Goal: Information Seeking & Learning: Learn about a topic

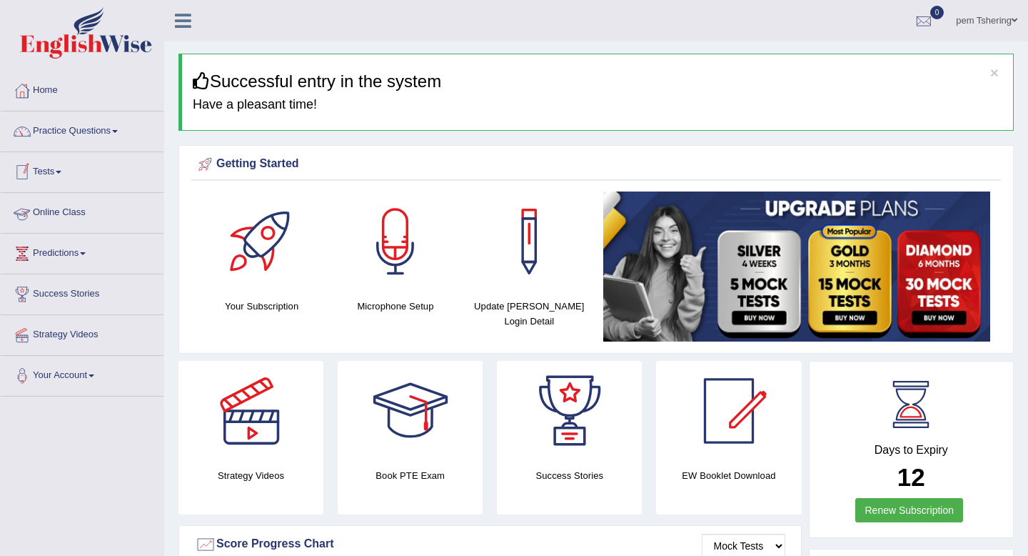
click at [73, 217] on link "Online Class" at bounding box center [82, 211] width 163 height 36
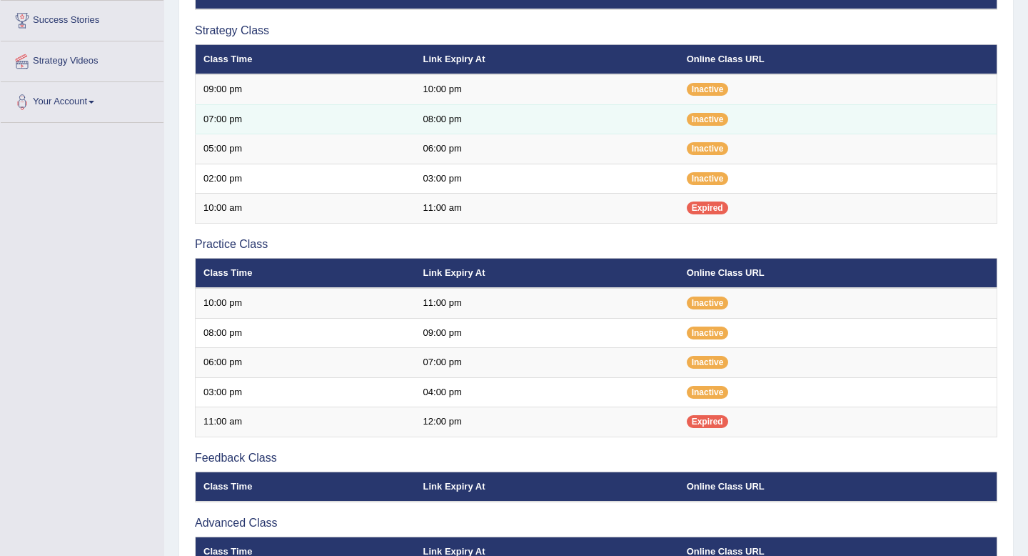
scroll to position [216, 0]
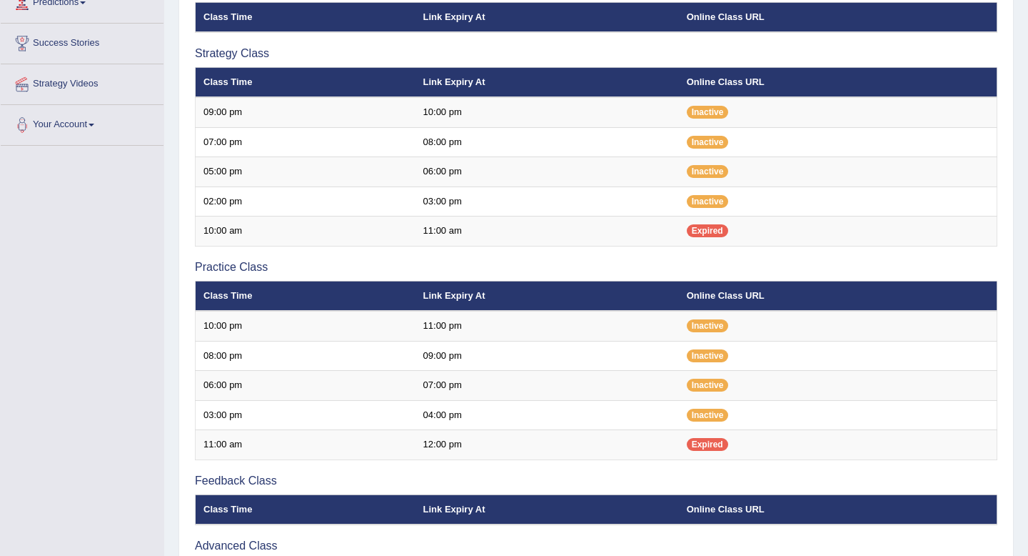
scroll to position [216, 0]
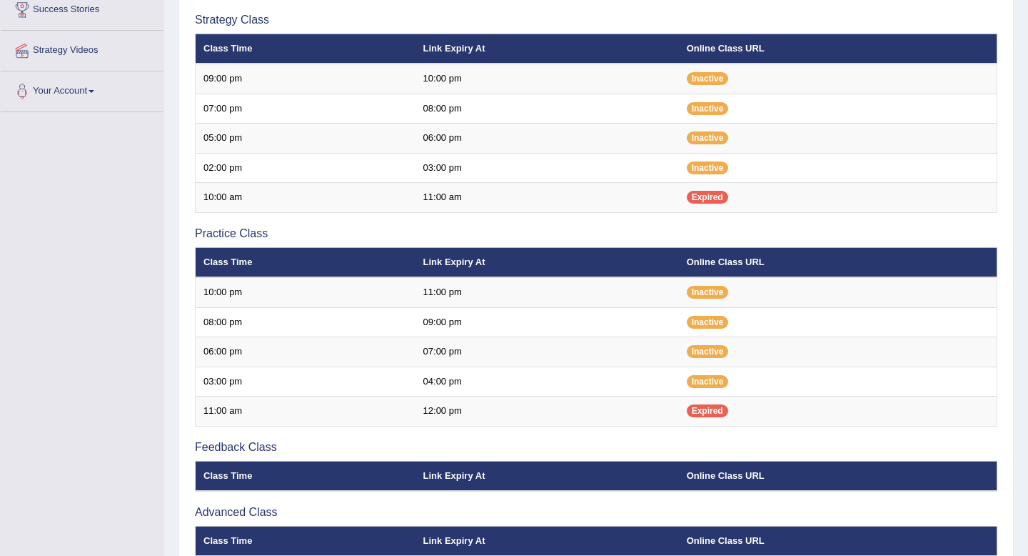
scroll to position [280, 0]
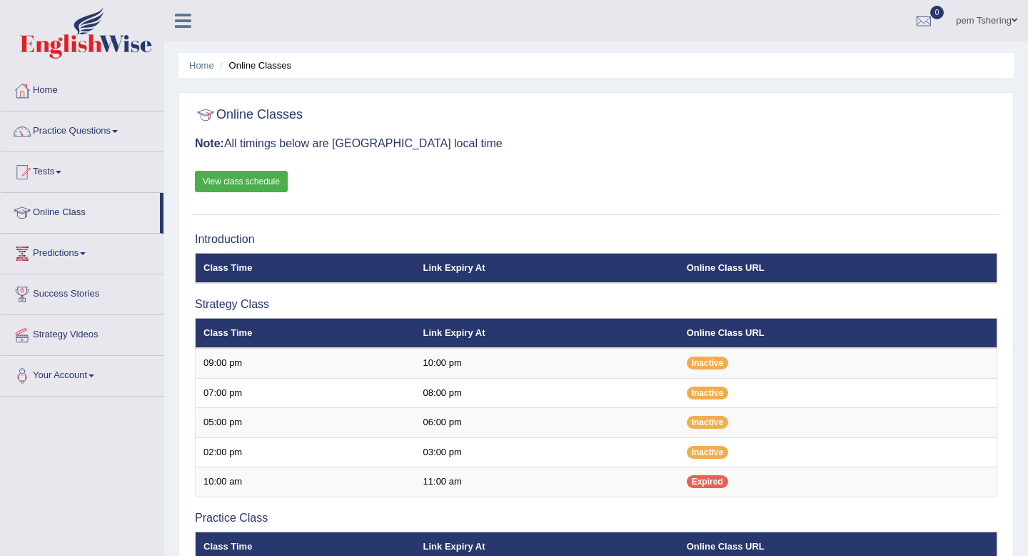
click at [251, 186] on link "View class schedule" at bounding box center [241, 181] width 93 height 21
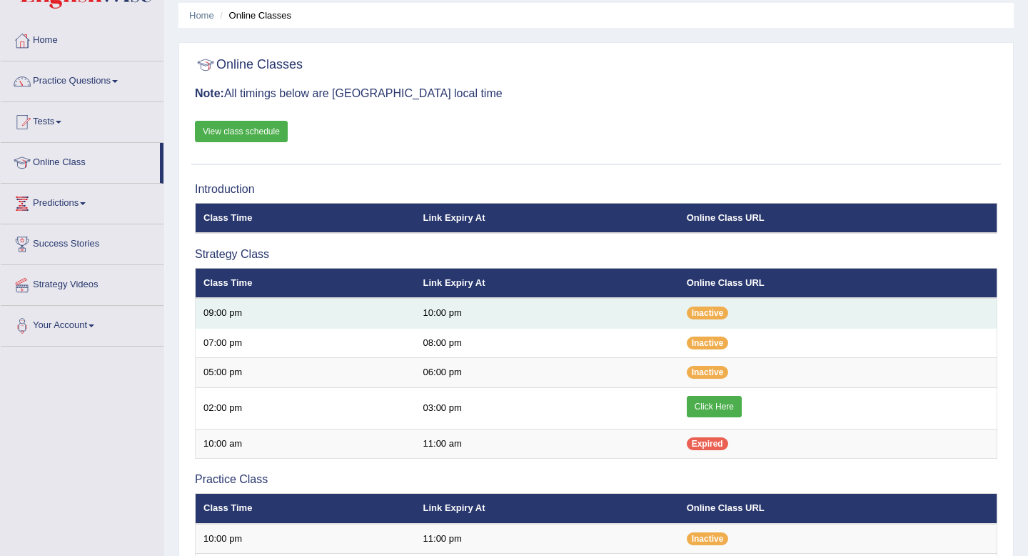
scroll to position [53, 0]
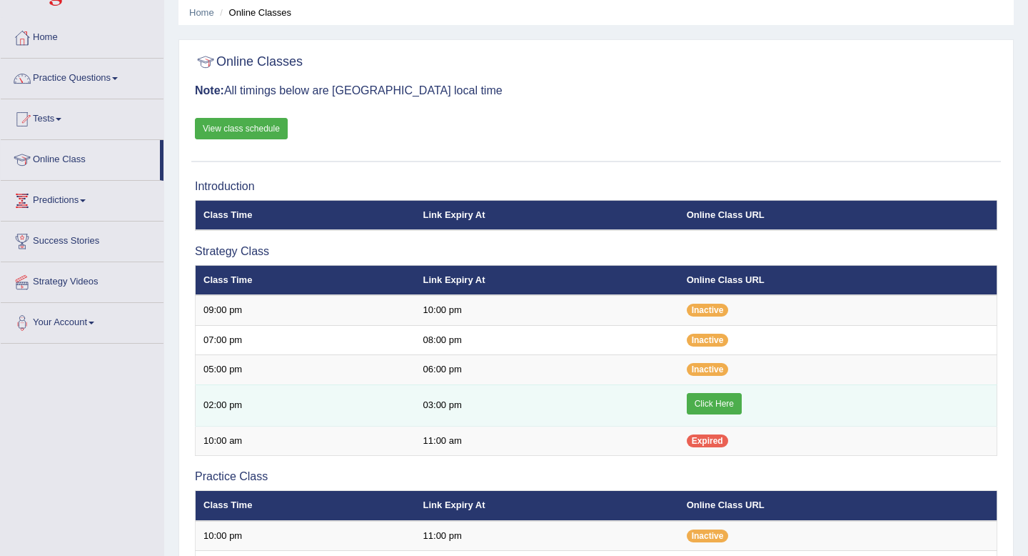
click at [709, 404] on link "Click Here" at bounding box center [714, 403] width 55 height 21
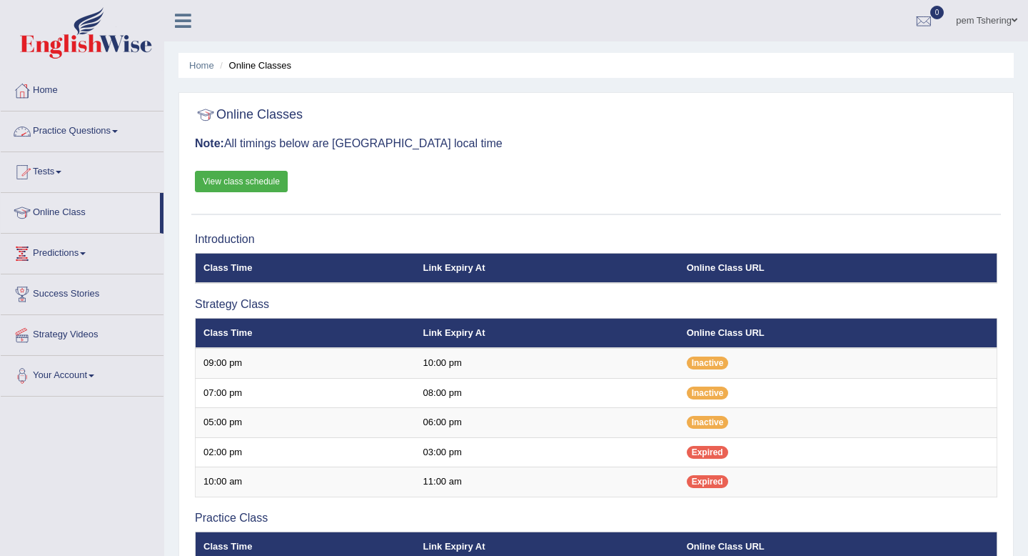
click at [108, 124] on link "Practice Questions" at bounding box center [82, 129] width 163 height 36
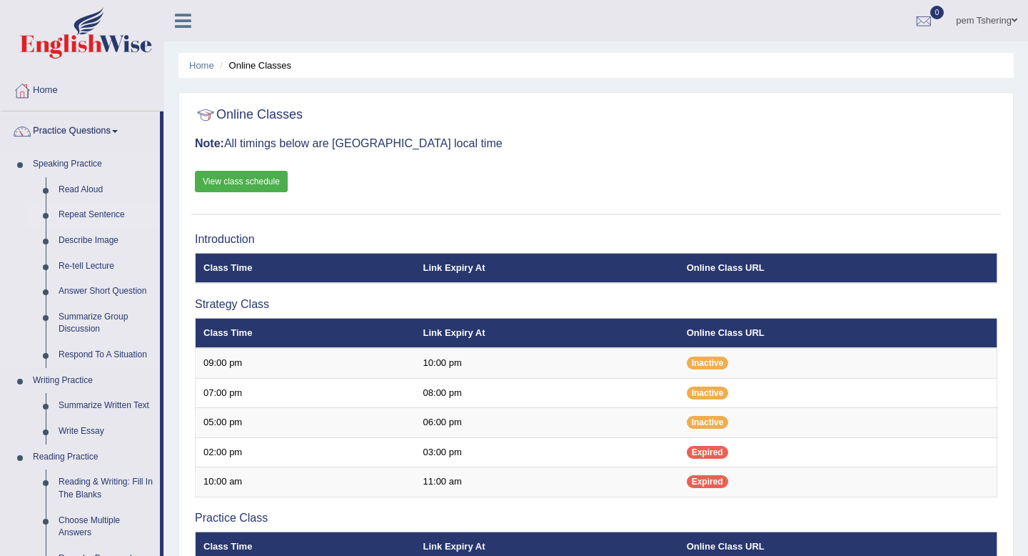
click at [91, 216] on link "Repeat Sentence" at bounding box center [106, 215] width 108 height 26
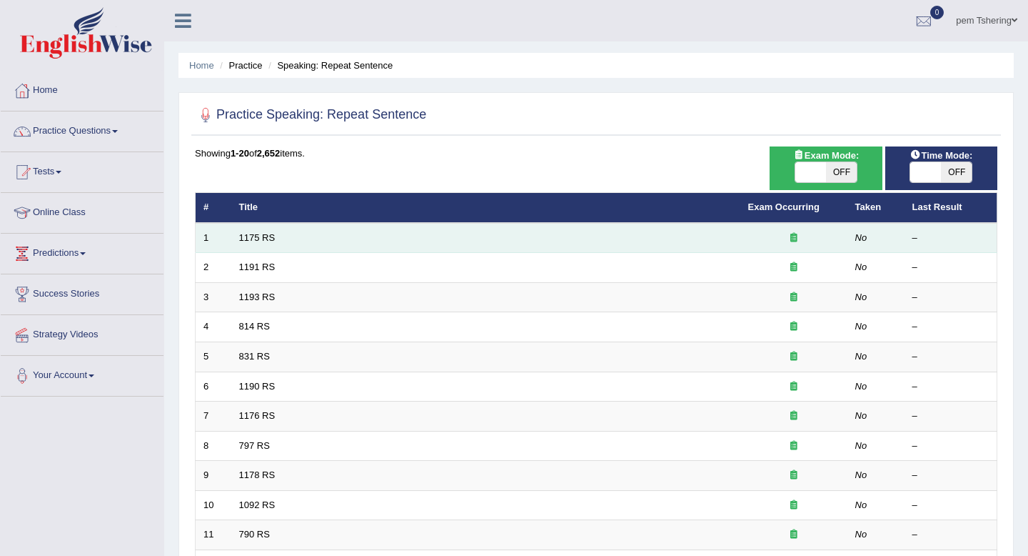
click at [791, 236] on icon at bounding box center [793, 237] width 7 height 9
click at [253, 237] on link "1175 RS" at bounding box center [257, 237] width 36 height 11
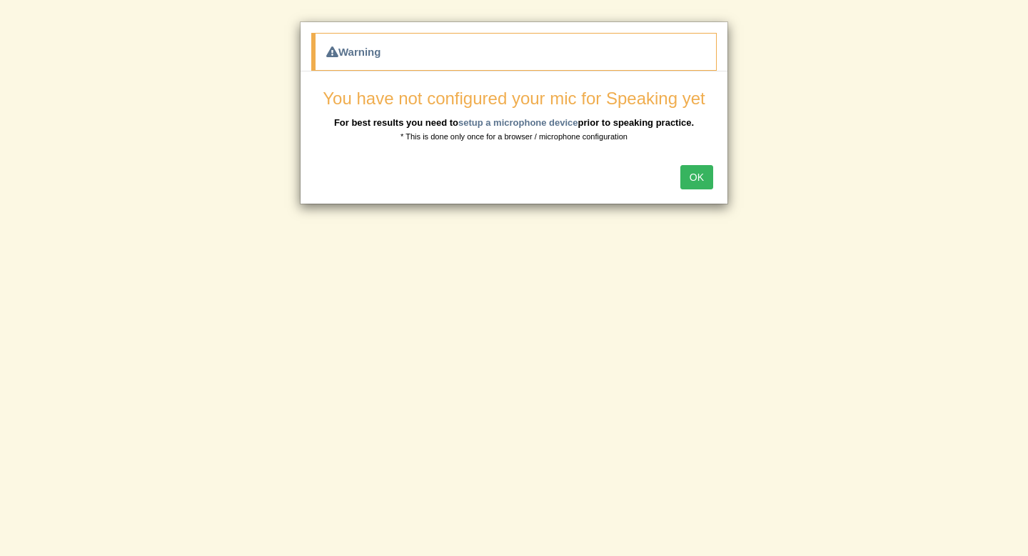
click at [703, 183] on button "OK" at bounding box center [697, 177] width 33 height 24
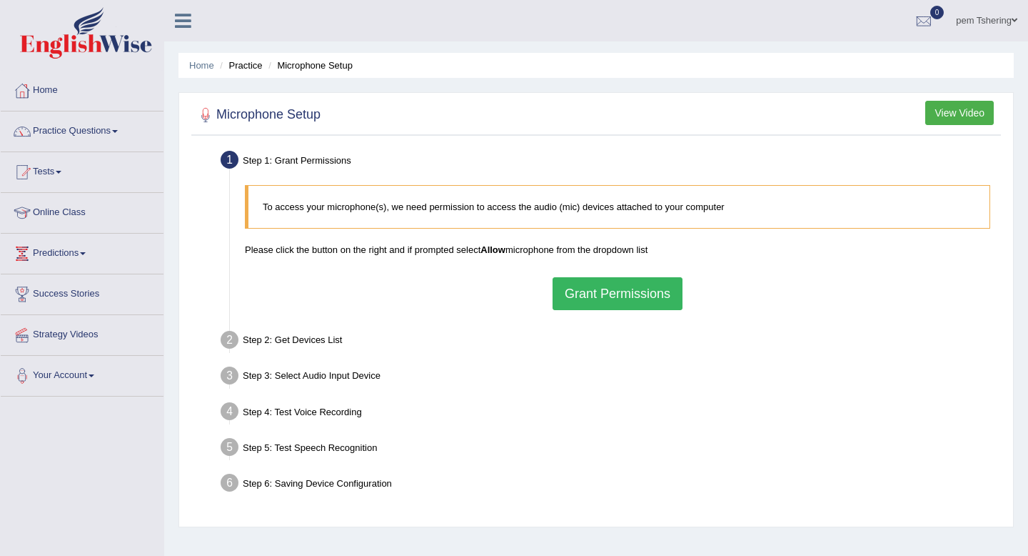
click at [612, 299] on button "Grant Permissions" at bounding box center [618, 293] width 130 height 33
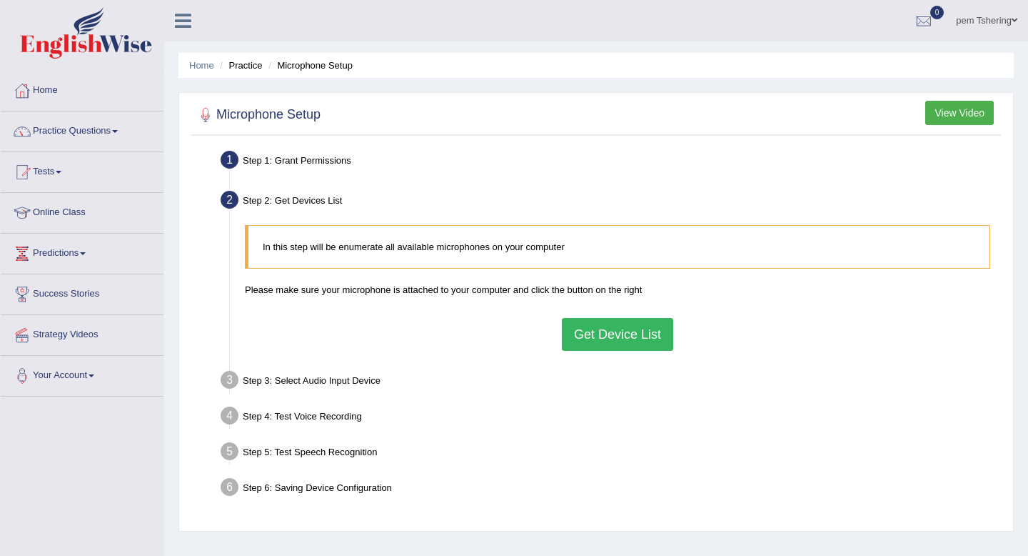
click at [606, 333] on button "Get Device List" at bounding box center [617, 334] width 111 height 33
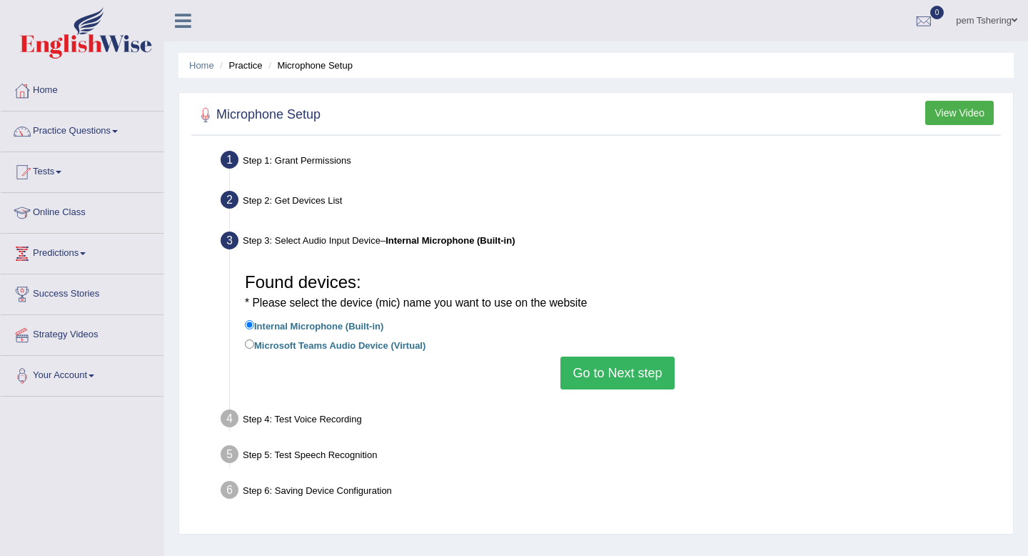
click at [613, 374] on button "Go to Next step" at bounding box center [618, 372] width 114 height 33
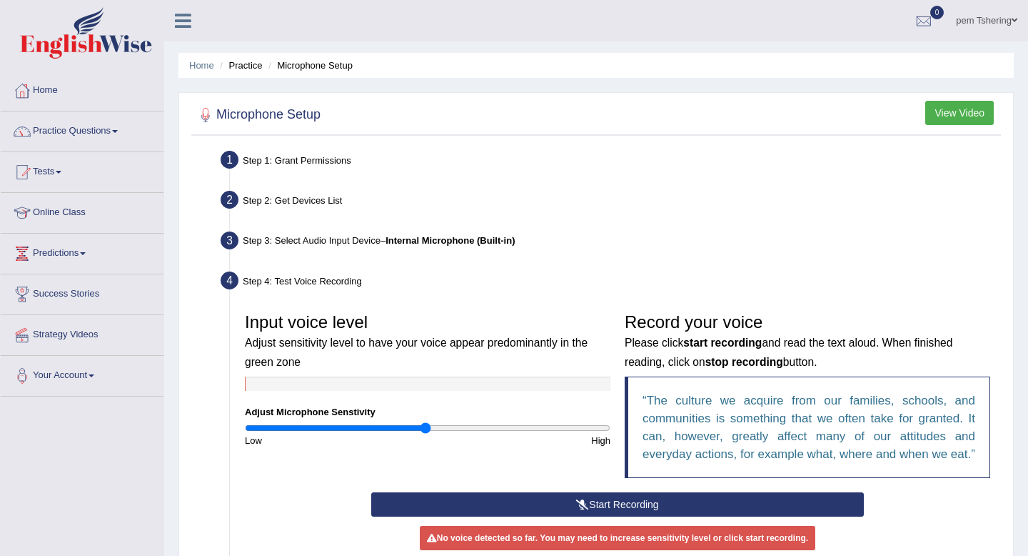
click at [539, 516] on button "Start Recording" at bounding box center [617, 504] width 492 height 24
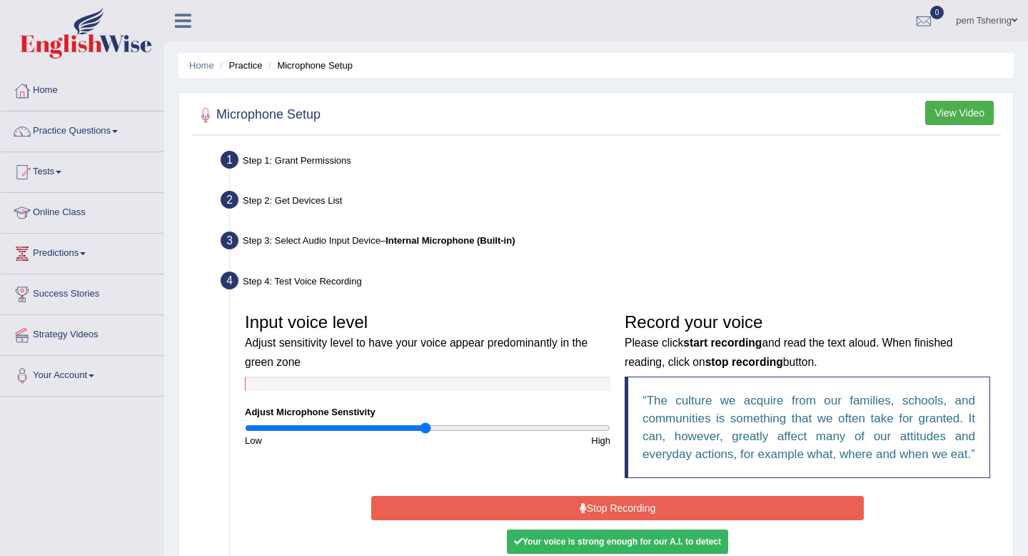
click at [570, 520] on button "Stop Recording" at bounding box center [617, 508] width 492 height 24
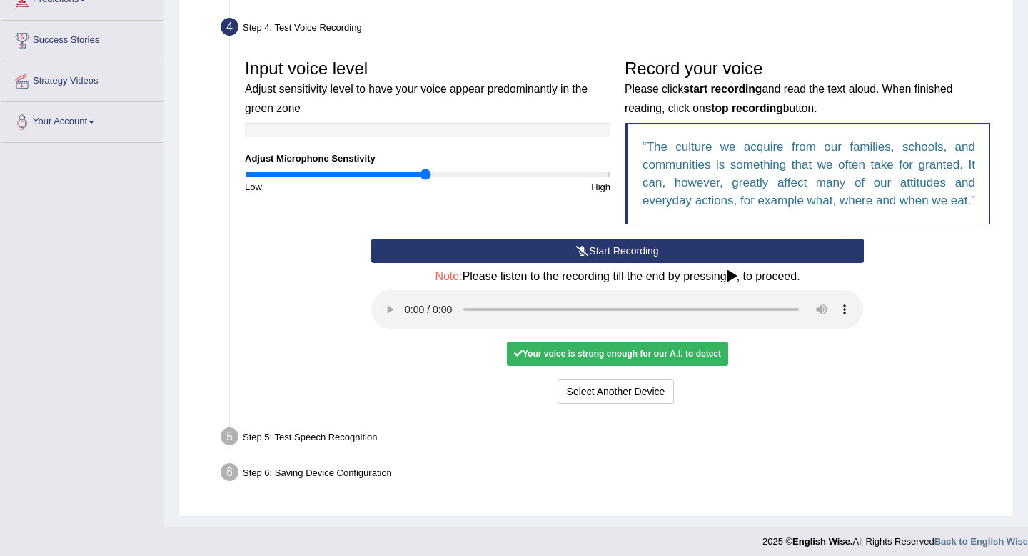
scroll to position [278, 0]
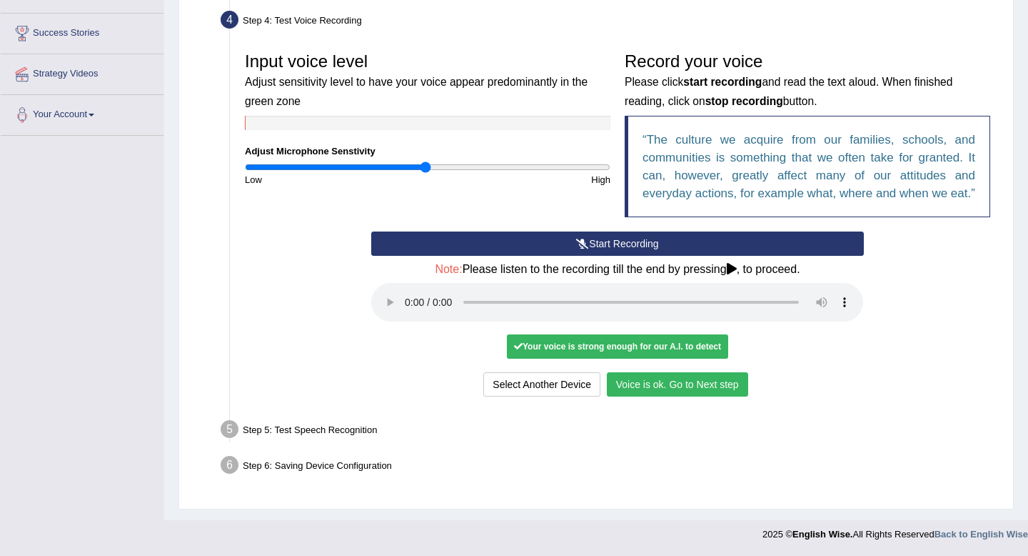
click at [643, 384] on button "Voice is ok. Go to Next step" at bounding box center [677, 384] width 141 height 24
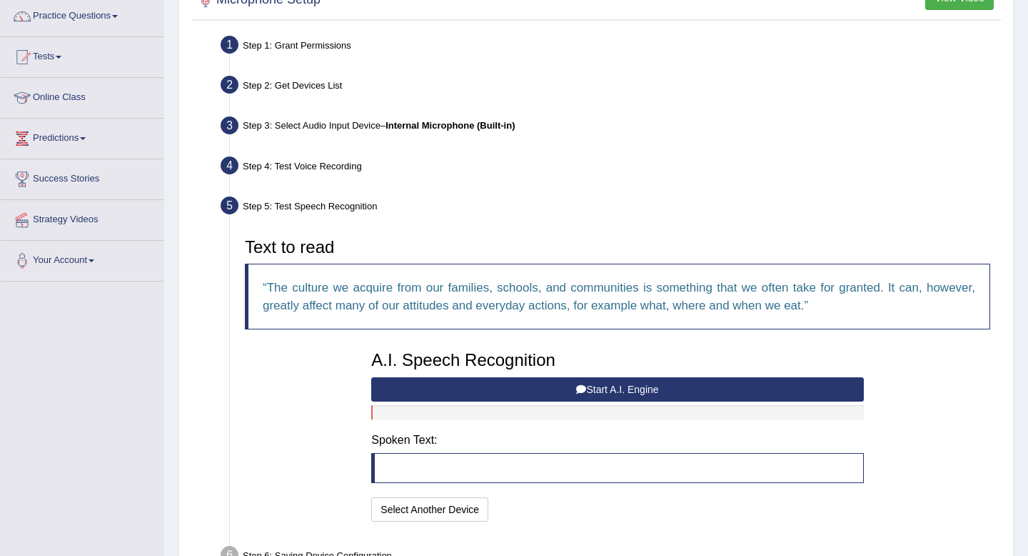
scroll to position [205, 0]
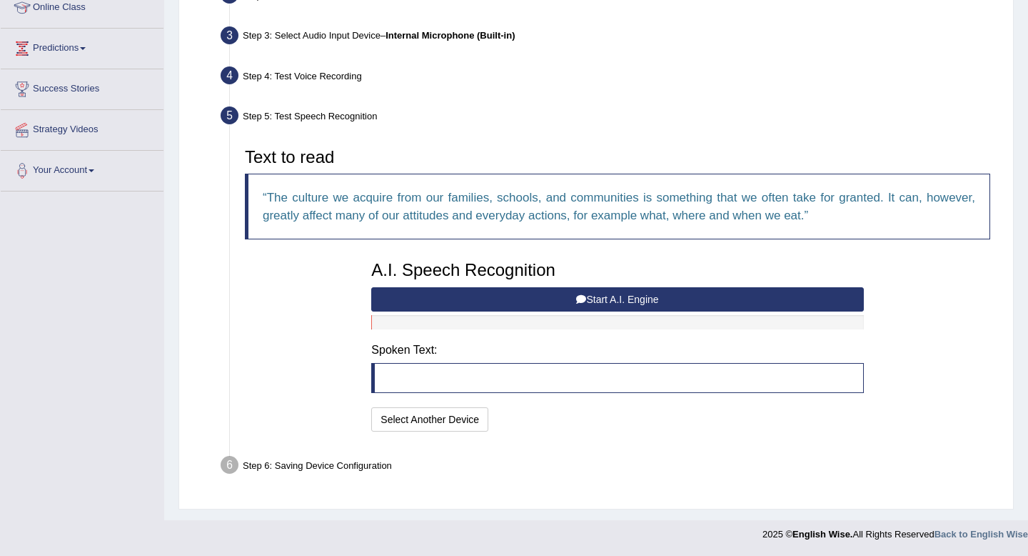
click at [566, 390] on blockquote at bounding box center [617, 378] width 492 height 30
click at [615, 321] on div at bounding box center [617, 322] width 492 height 14
click at [612, 304] on button "Start A.I. Engine" at bounding box center [617, 299] width 492 height 24
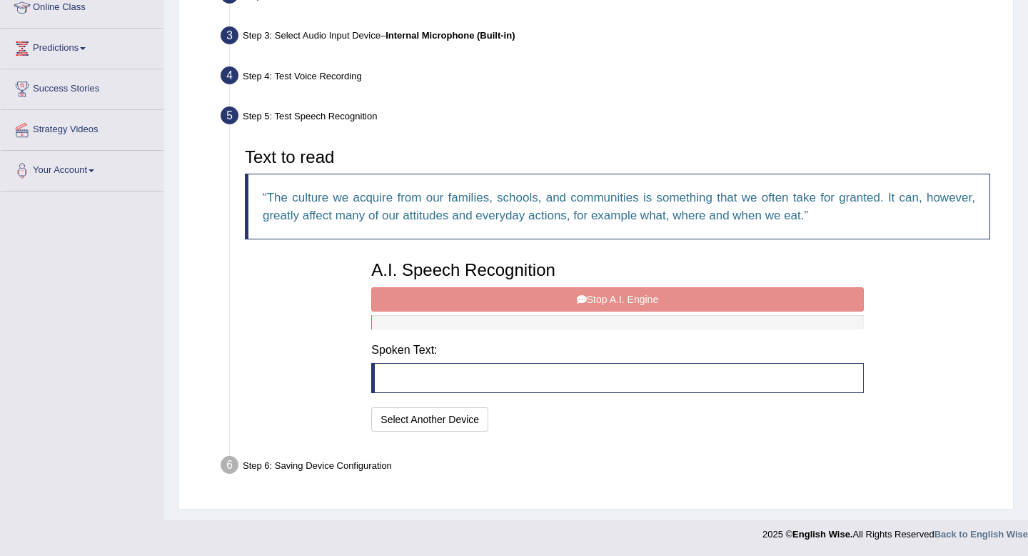
click at [612, 305] on div "A.I. Speech Recognition Start A.I. Engine Stop A.I. Engine Note: Please listen …" at bounding box center [617, 343] width 506 height 181
click at [613, 296] on div "A.I. Speech Recognition Start A.I. Engine Stop A.I. Engine Note: Please listen …" at bounding box center [617, 343] width 506 height 181
click at [608, 319] on div at bounding box center [617, 322] width 492 height 14
click at [600, 369] on blockquote at bounding box center [617, 378] width 492 height 30
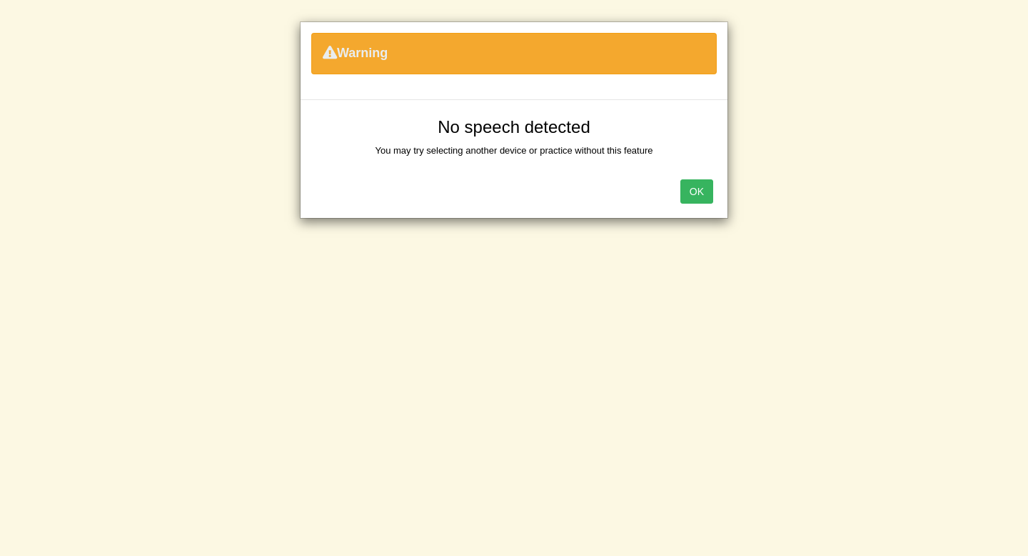
click at [689, 186] on button "OK" at bounding box center [697, 191] width 33 height 24
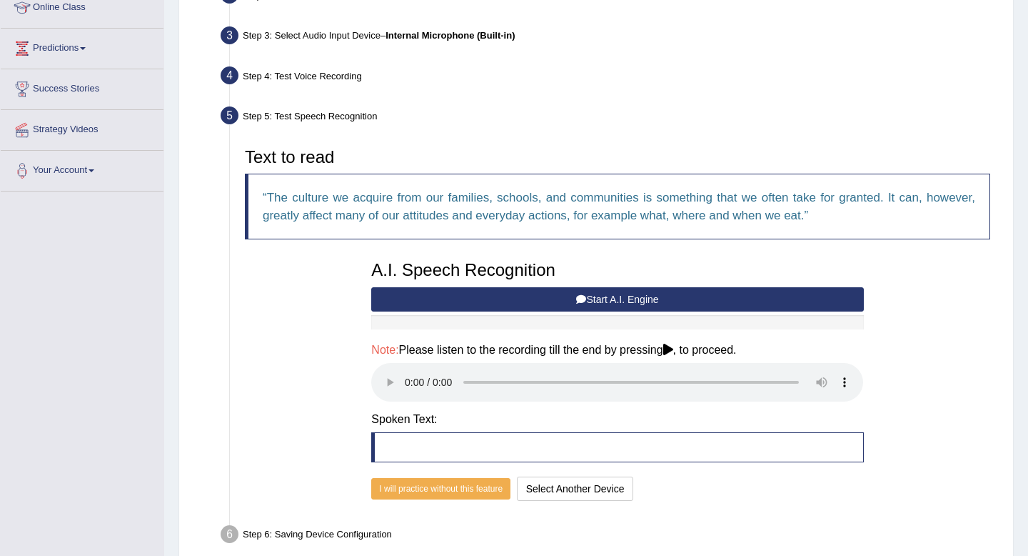
click at [673, 351] on icon at bounding box center [668, 348] width 10 height 11
click at [673, 346] on icon at bounding box center [668, 348] width 10 height 11
click at [653, 416] on h4 "Spoken Text:" at bounding box center [617, 419] width 492 height 13
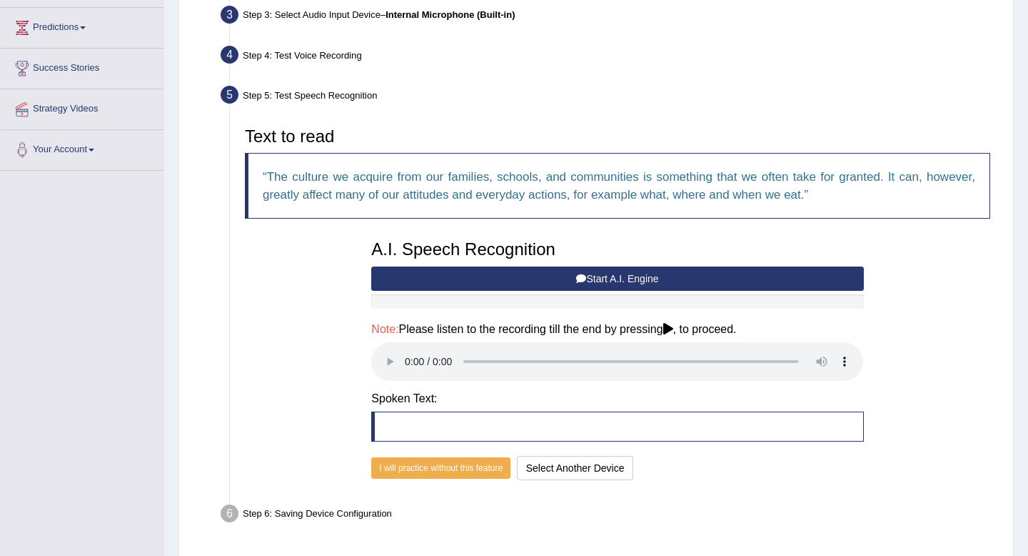
scroll to position [273, 0]
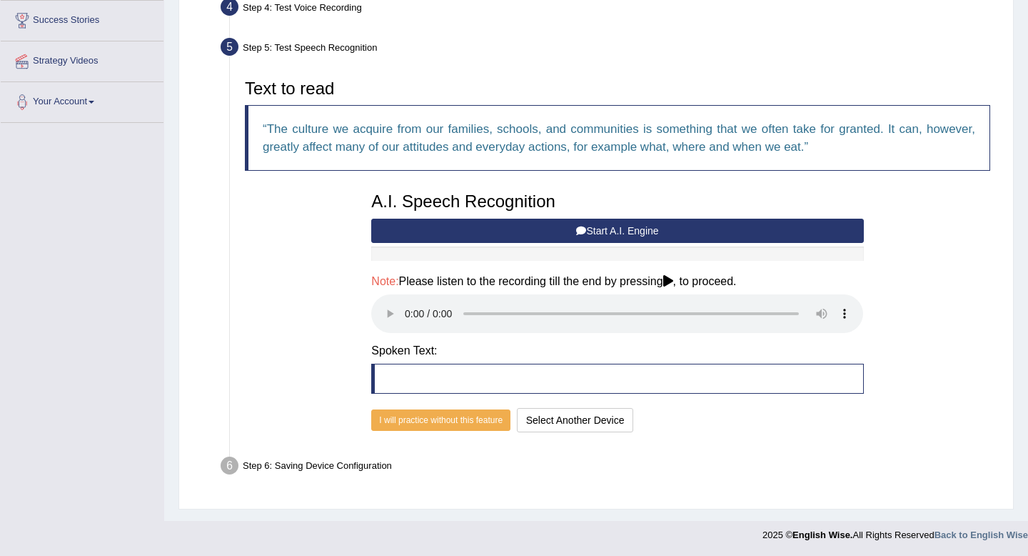
click at [649, 391] on blockquote at bounding box center [617, 378] width 492 height 30
click at [605, 417] on button "Select Another Device" at bounding box center [575, 420] width 117 height 24
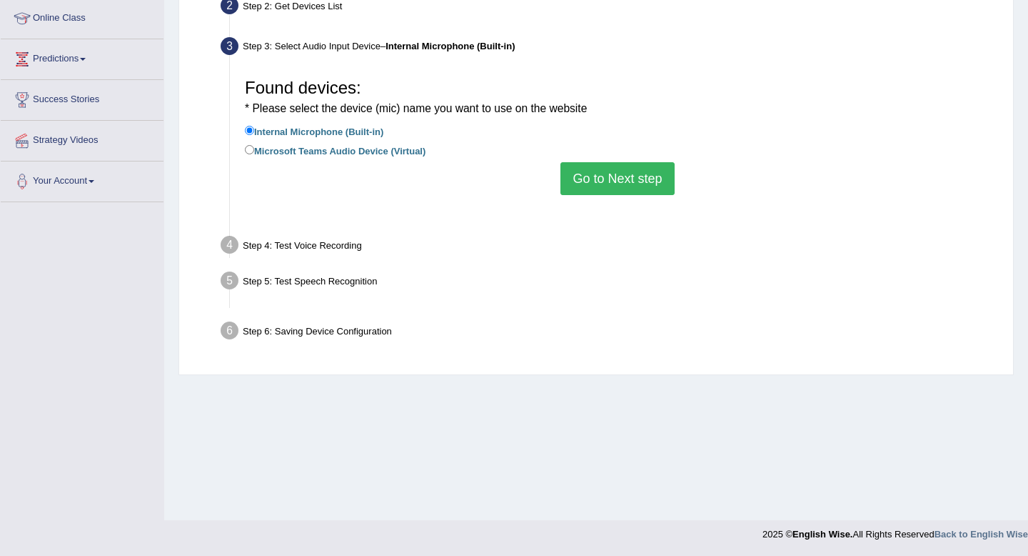
scroll to position [194, 0]
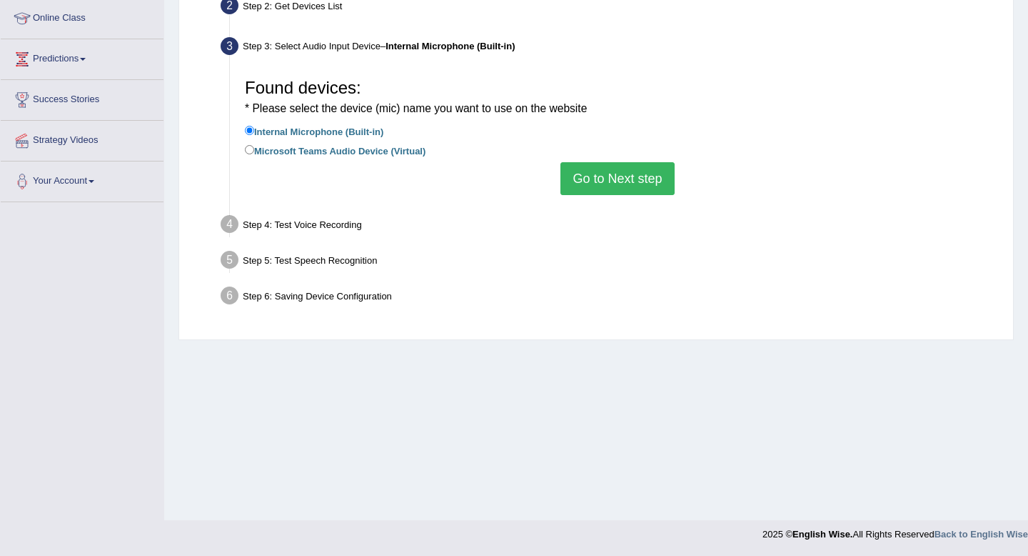
click at [615, 181] on button "Go to Next step" at bounding box center [618, 178] width 114 height 33
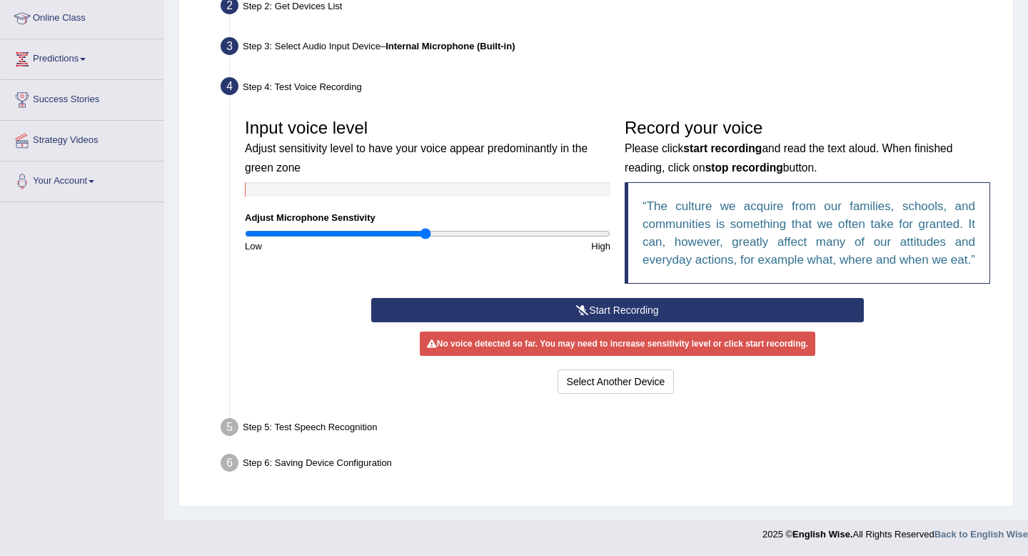
click at [561, 322] on button "Start Recording" at bounding box center [617, 310] width 492 height 24
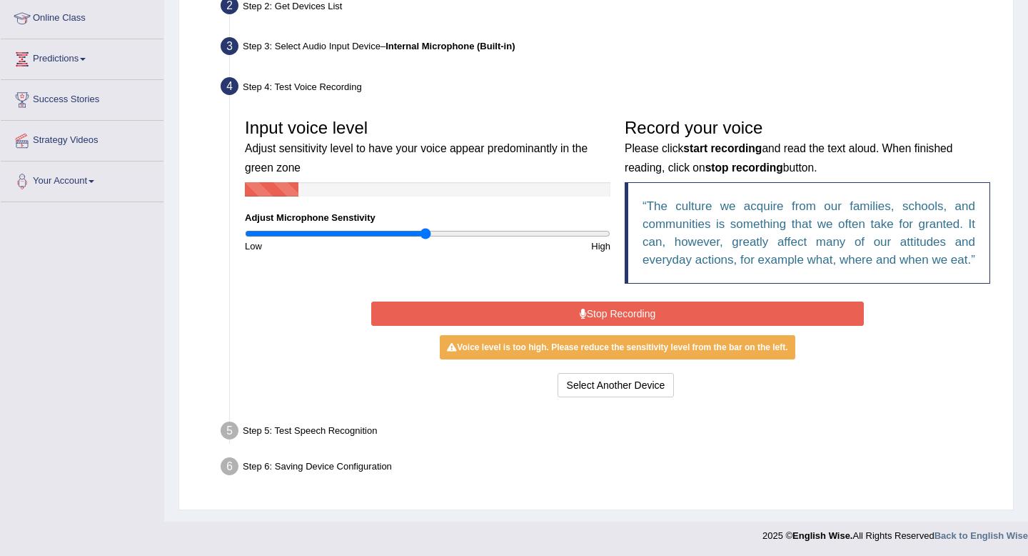
click at [561, 326] on button "Stop Recording" at bounding box center [617, 313] width 492 height 24
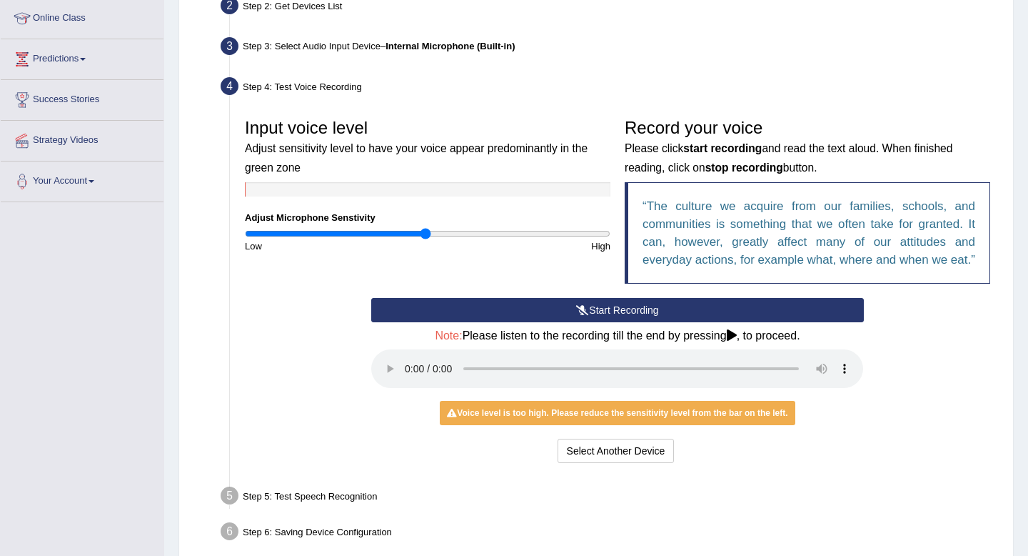
click at [524, 322] on button "Start Recording" at bounding box center [617, 310] width 492 height 24
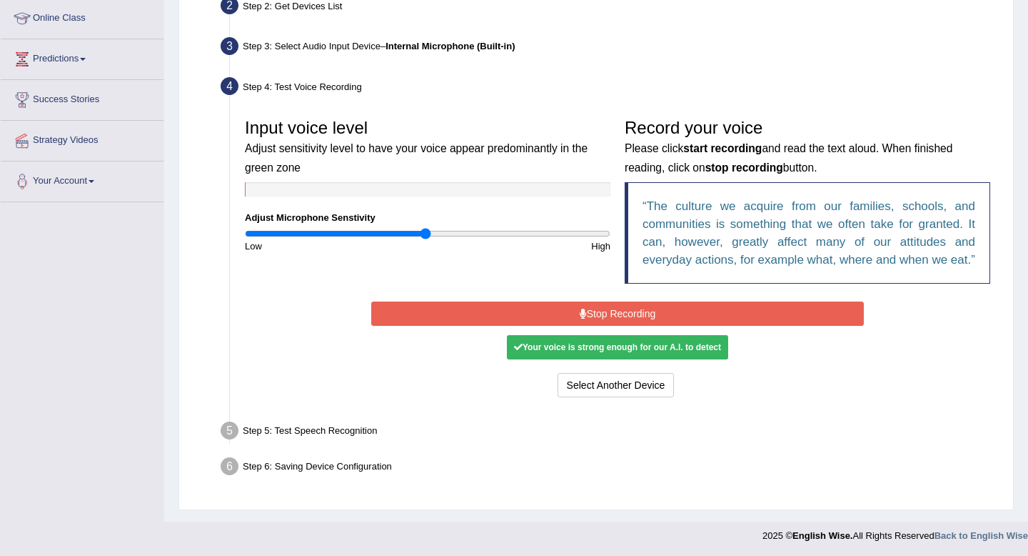
click at [606, 321] on button "Stop Recording" at bounding box center [617, 313] width 492 height 24
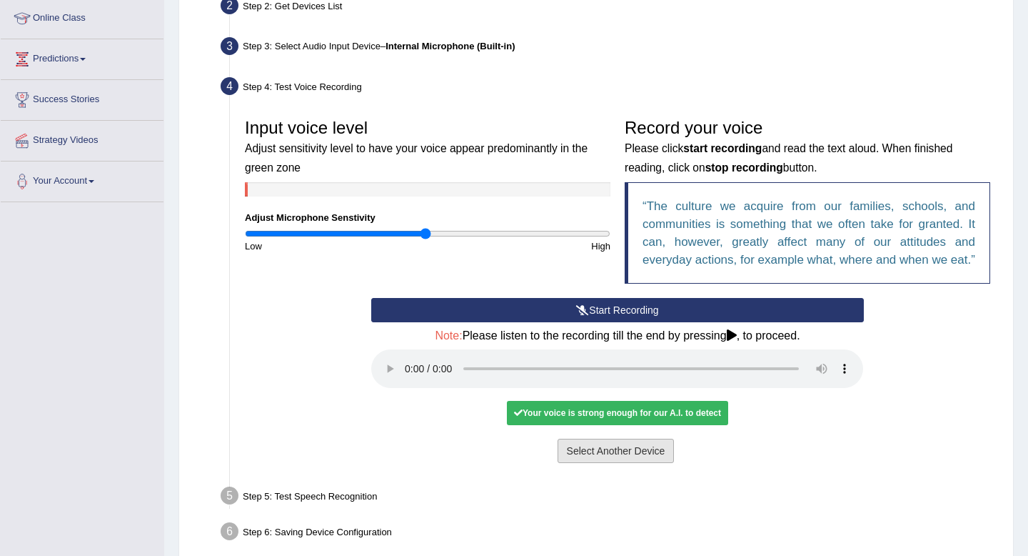
click at [601, 463] on button "Select Another Device" at bounding box center [616, 450] width 117 height 24
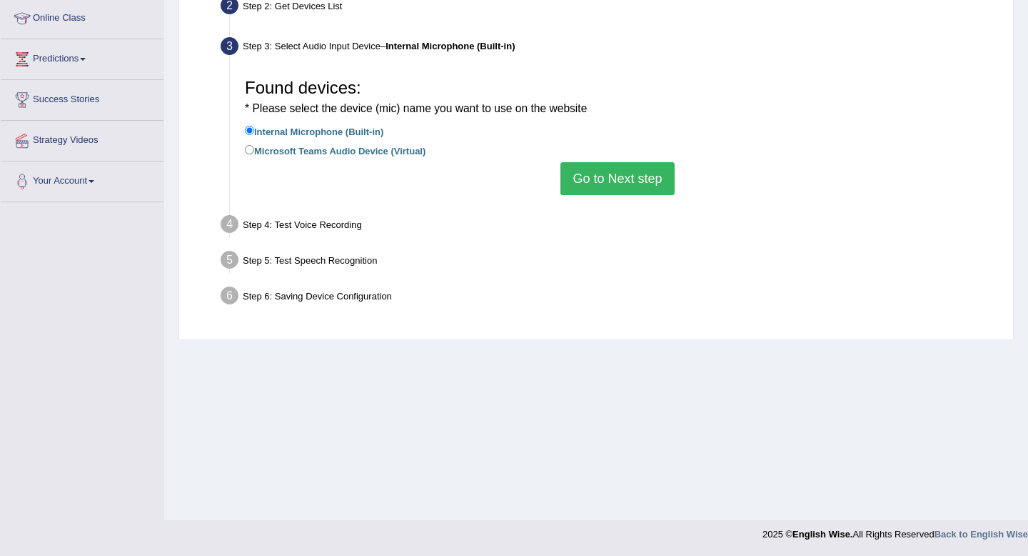
click at [605, 166] on button "Go to Next step" at bounding box center [618, 178] width 114 height 33
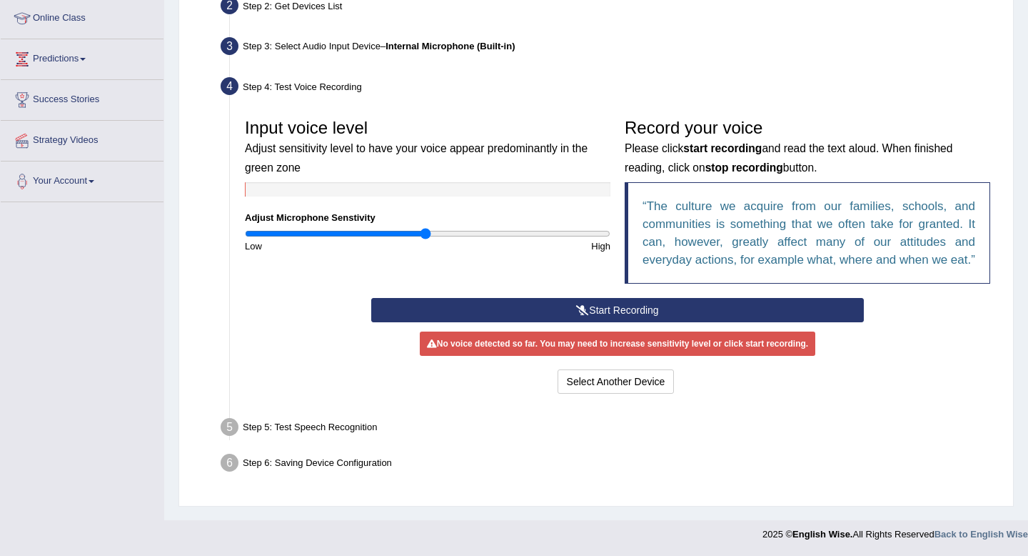
click at [603, 322] on button "Start Recording" at bounding box center [617, 310] width 492 height 24
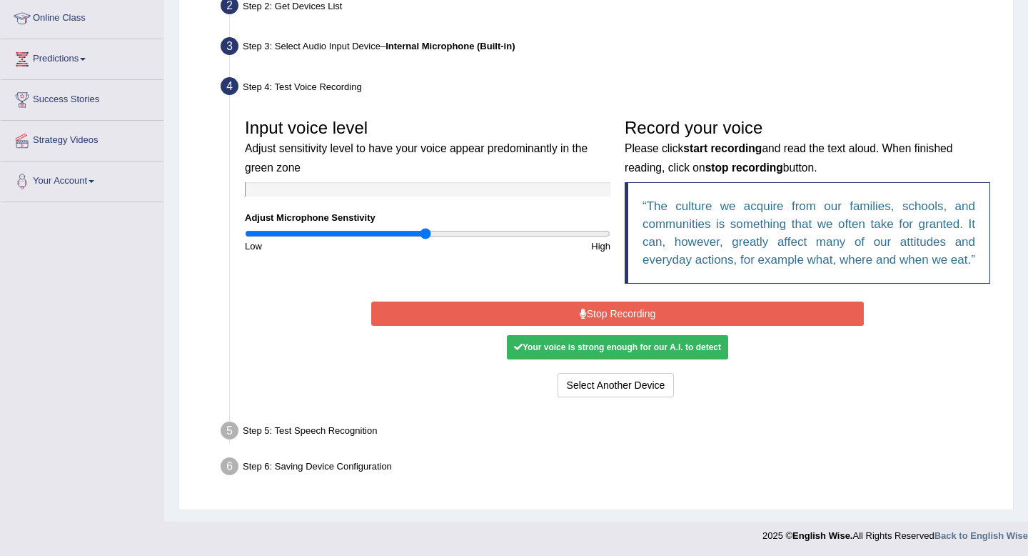
click at [603, 326] on button "Stop Recording" at bounding box center [617, 313] width 492 height 24
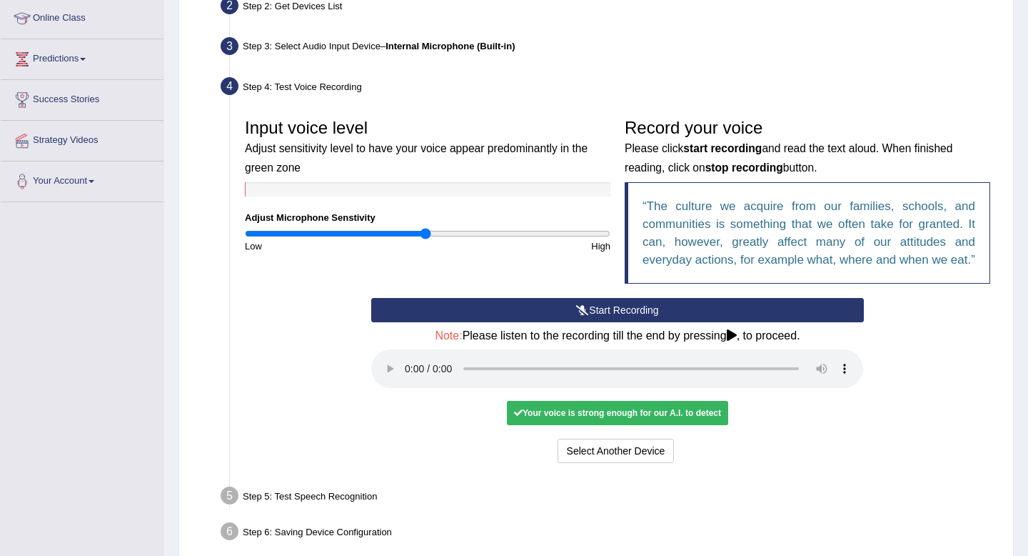
click at [616, 425] on div "Your voice is strong enough for our A.I. to detect" at bounding box center [617, 413] width 221 height 24
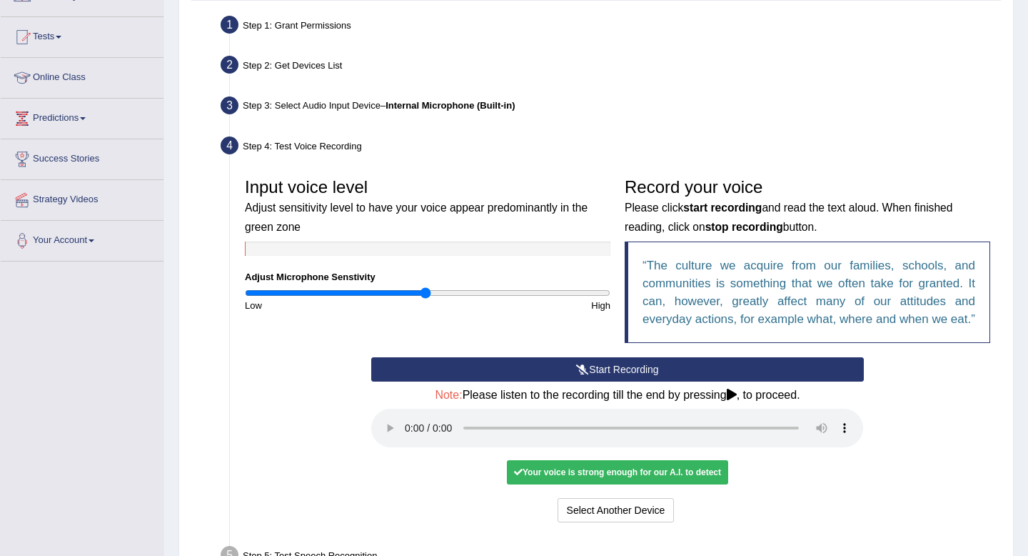
scroll to position [278, 0]
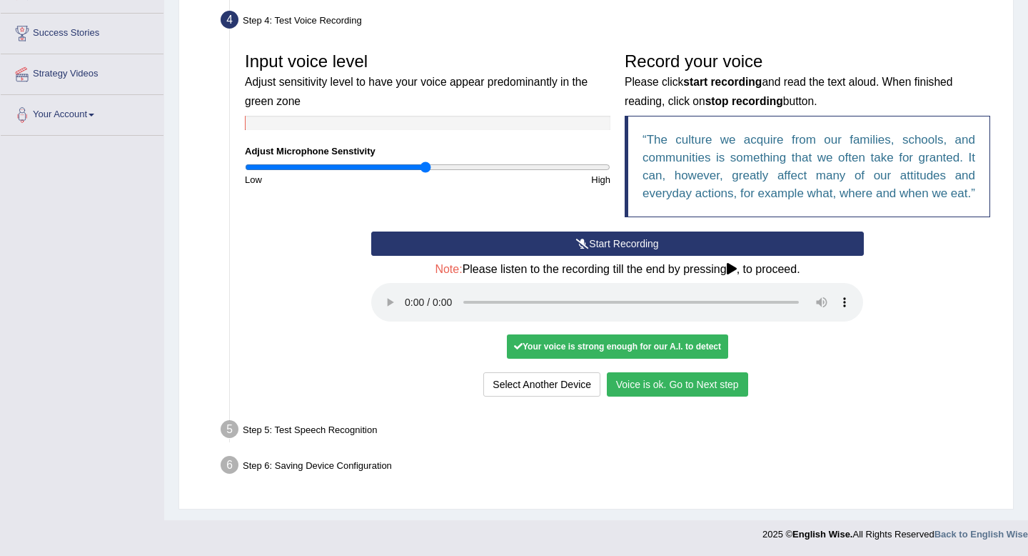
click at [736, 266] on icon at bounding box center [732, 268] width 10 height 11
click at [709, 387] on button "Voice is ok. Go to Next step" at bounding box center [677, 384] width 141 height 24
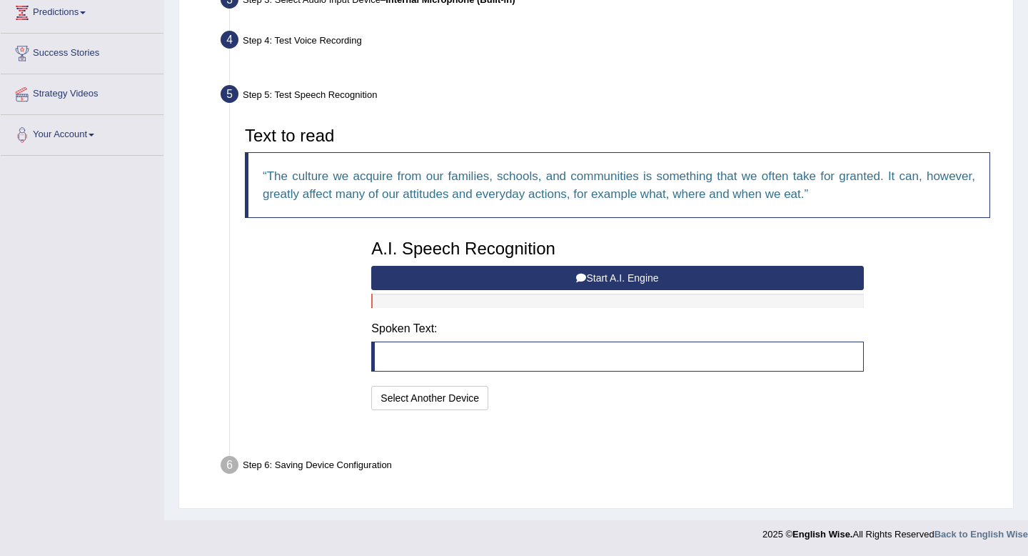
scroll to position [205, 0]
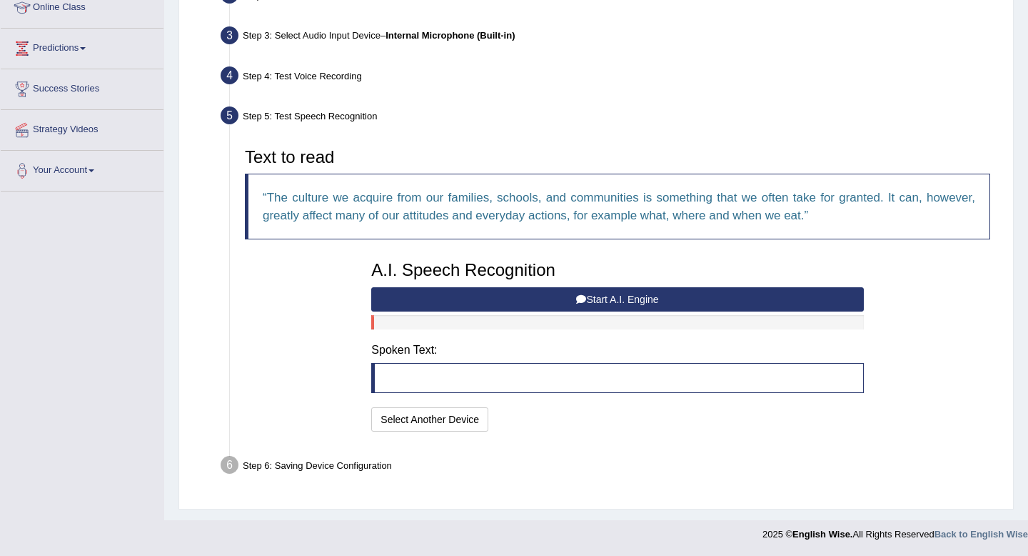
click at [530, 389] on blockquote at bounding box center [617, 378] width 492 height 30
click at [464, 418] on button "Select Another Device" at bounding box center [429, 419] width 117 height 24
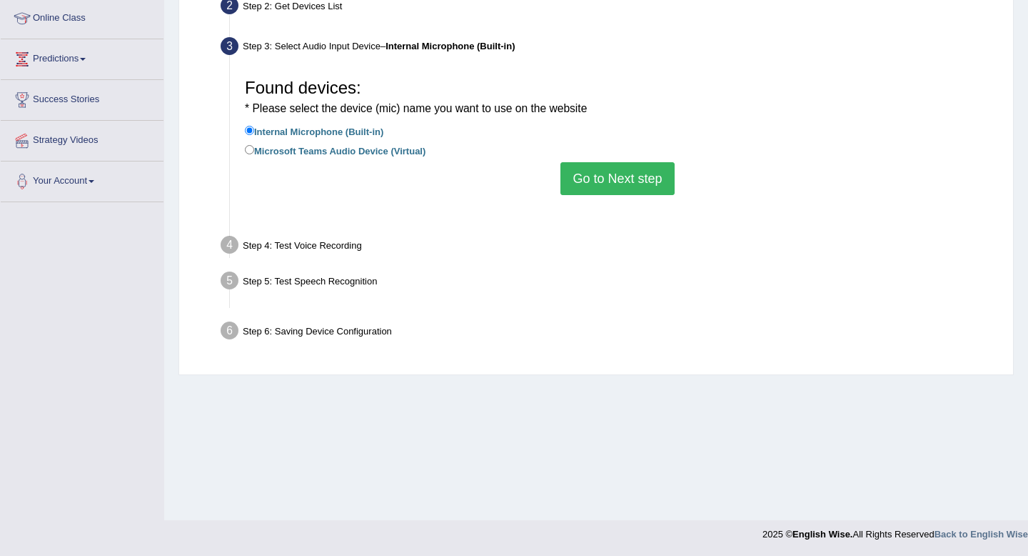
scroll to position [194, 0]
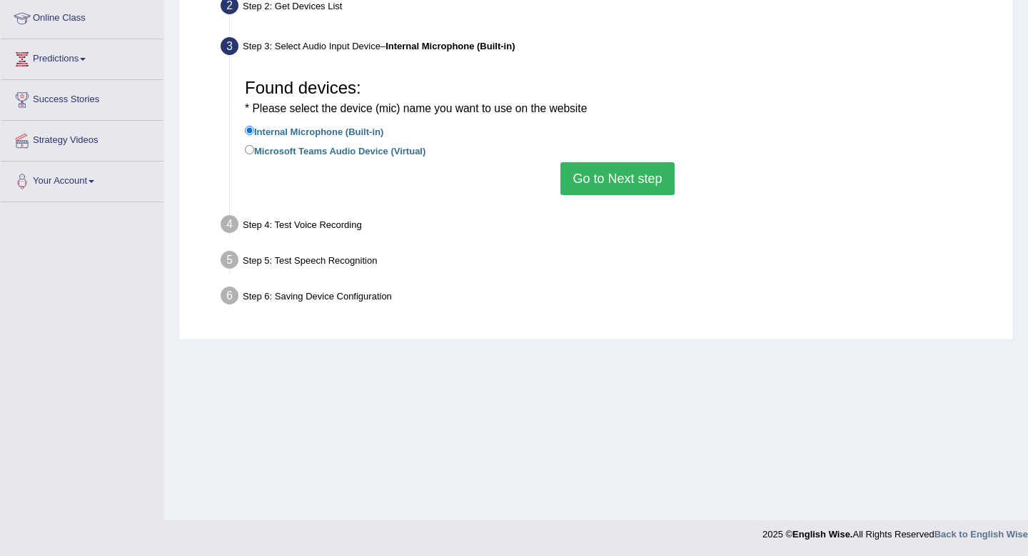
click at [611, 182] on button "Go to Next step" at bounding box center [618, 178] width 114 height 33
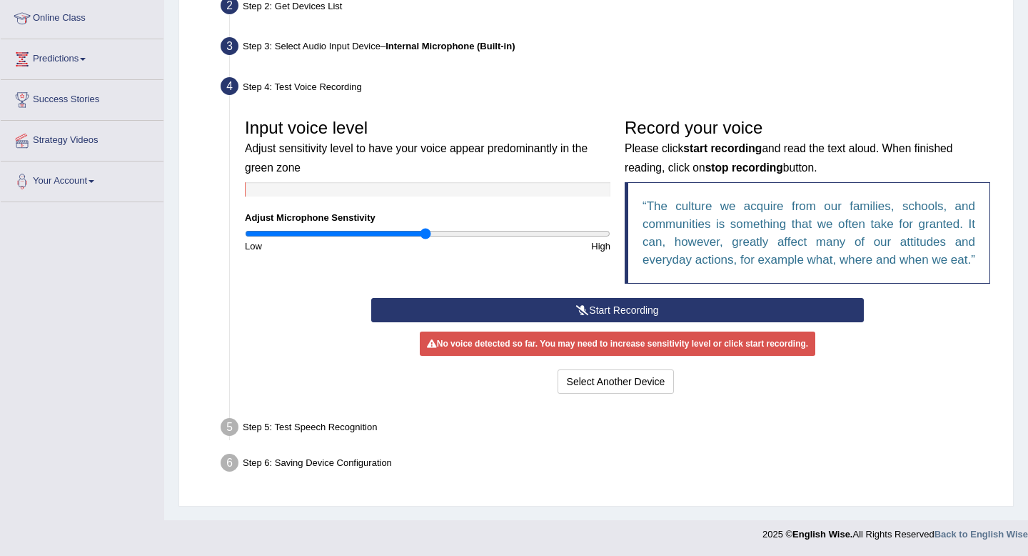
scroll to position [209, 0]
click at [621, 321] on button "Start Recording" at bounding box center [617, 310] width 492 height 24
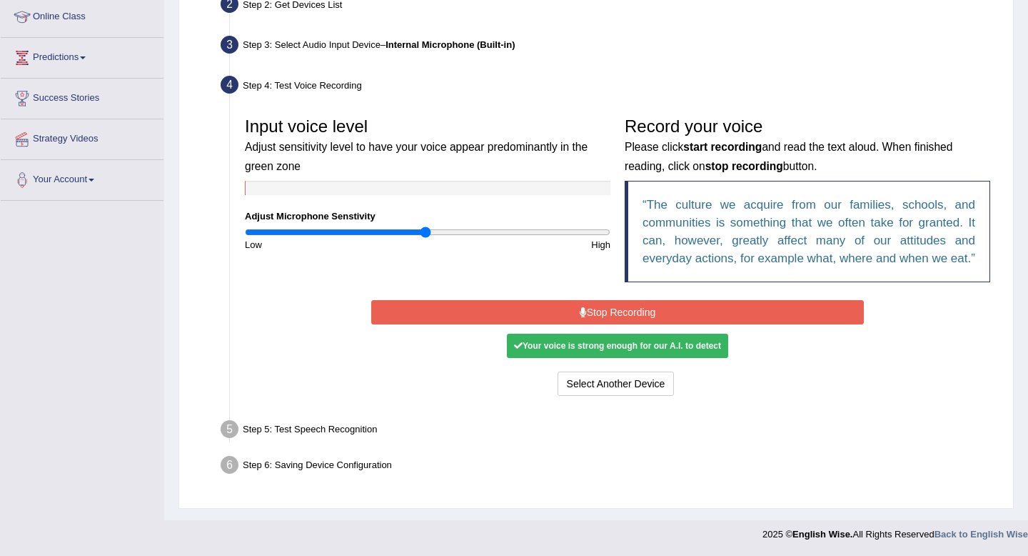
click at [603, 310] on button "Stop Recording" at bounding box center [617, 312] width 492 height 24
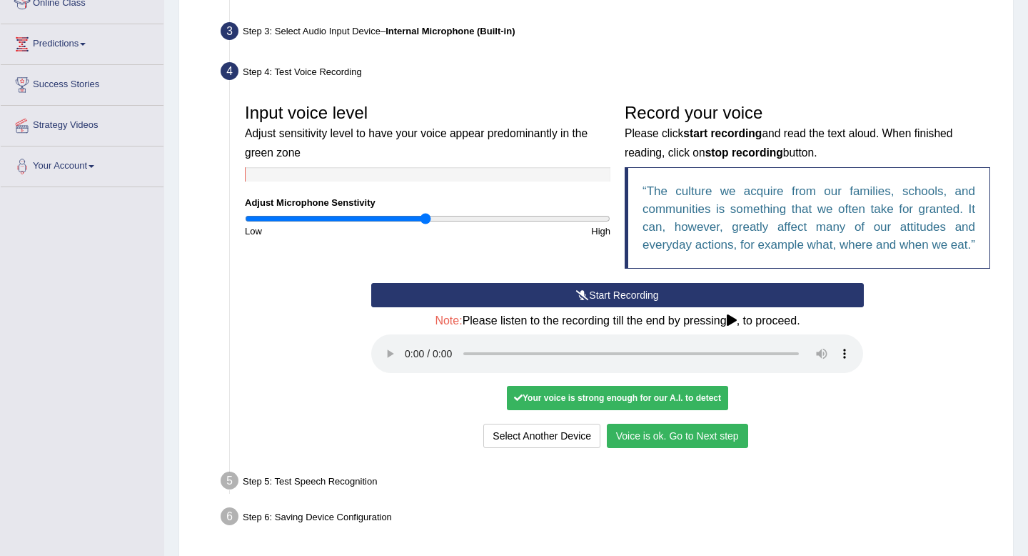
click at [696, 448] on button "Voice is ok. Go to Next step" at bounding box center [677, 435] width 141 height 24
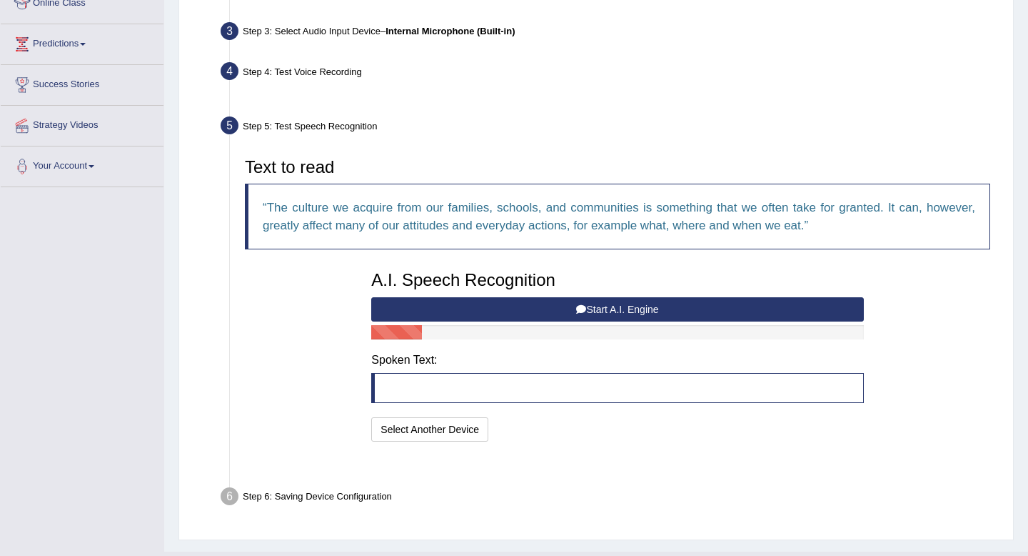
scroll to position [205, 0]
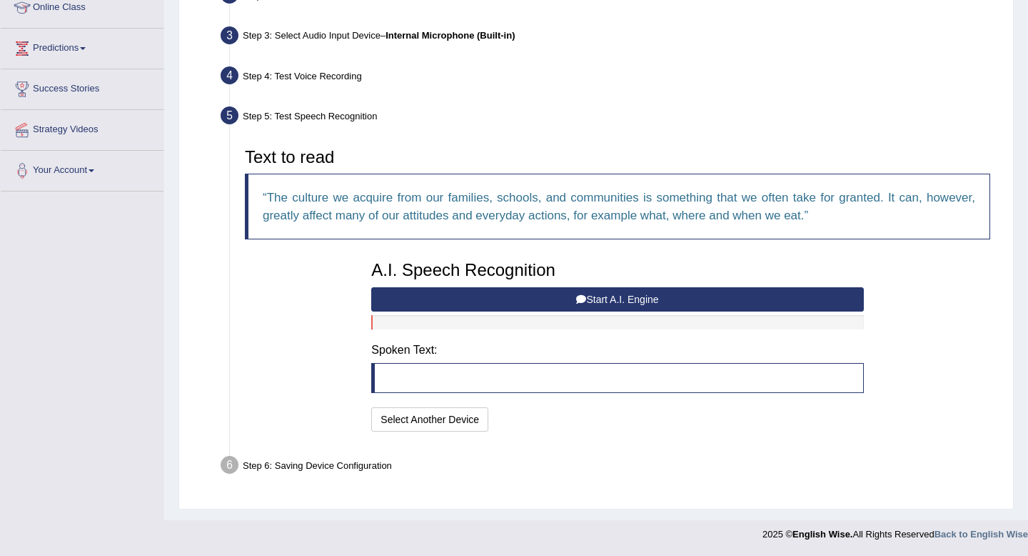
click at [526, 387] on blockquote at bounding box center [617, 378] width 492 height 30
click at [467, 371] on blockquote at bounding box center [617, 378] width 492 height 30
click at [476, 329] on div "A.I. Speech Recognition Start A.I. Engine Stop A.I. Engine Note: Please listen …" at bounding box center [617, 343] width 506 height 181
click at [513, 320] on div at bounding box center [617, 322] width 492 height 14
click at [523, 298] on button "Start A.I. Engine" at bounding box center [617, 299] width 492 height 24
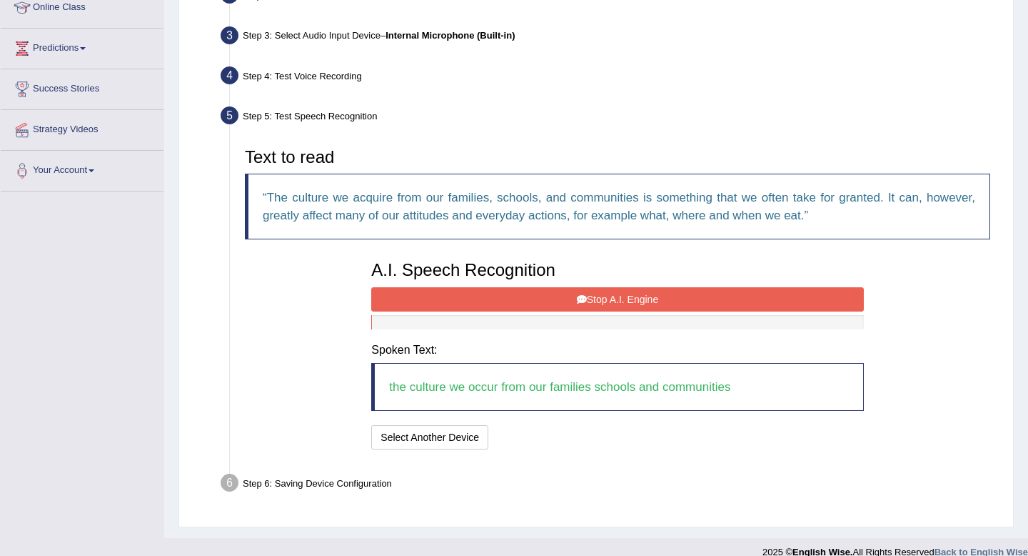
click at [587, 301] on button "Stop A.I. Engine" at bounding box center [617, 299] width 492 height 24
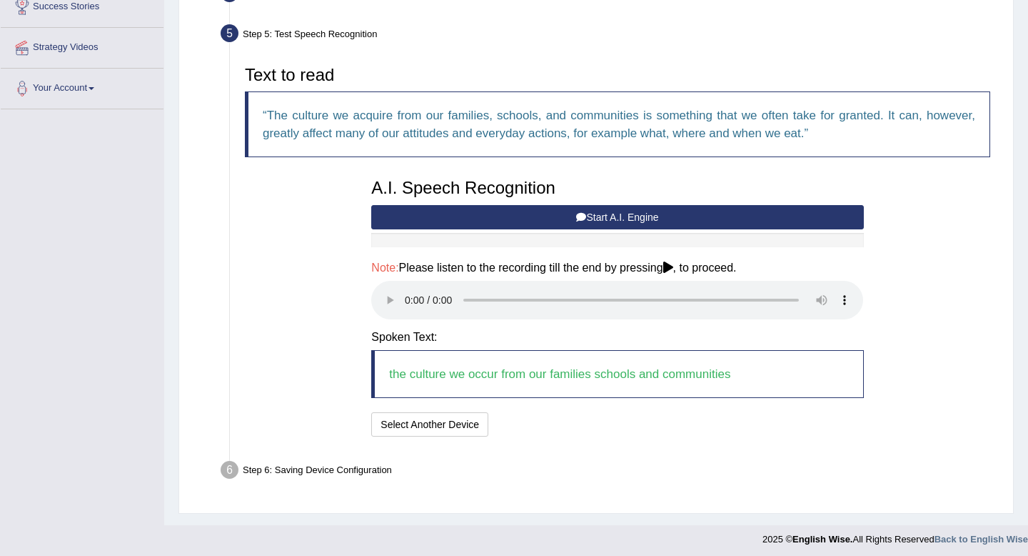
scroll to position [291, 0]
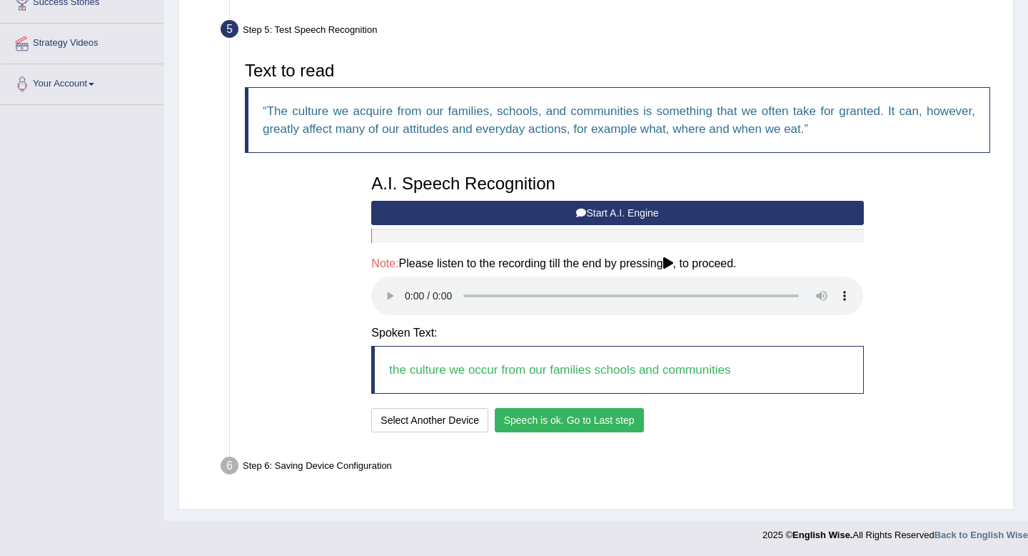
click at [541, 427] on button "Speech is ok. Go to Last step" at bounding box center [569, 420] width 149 height 24
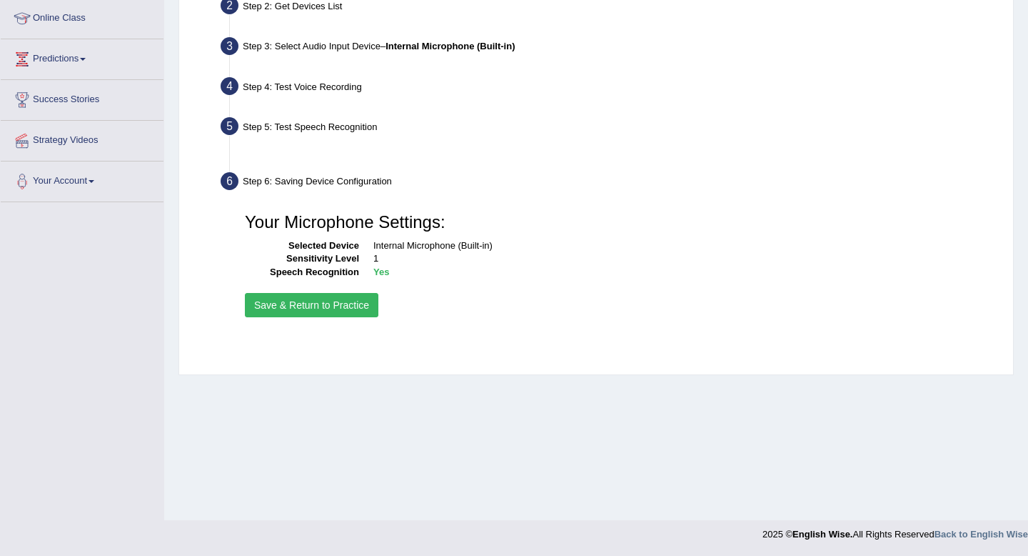
scroll to position [194, 0]
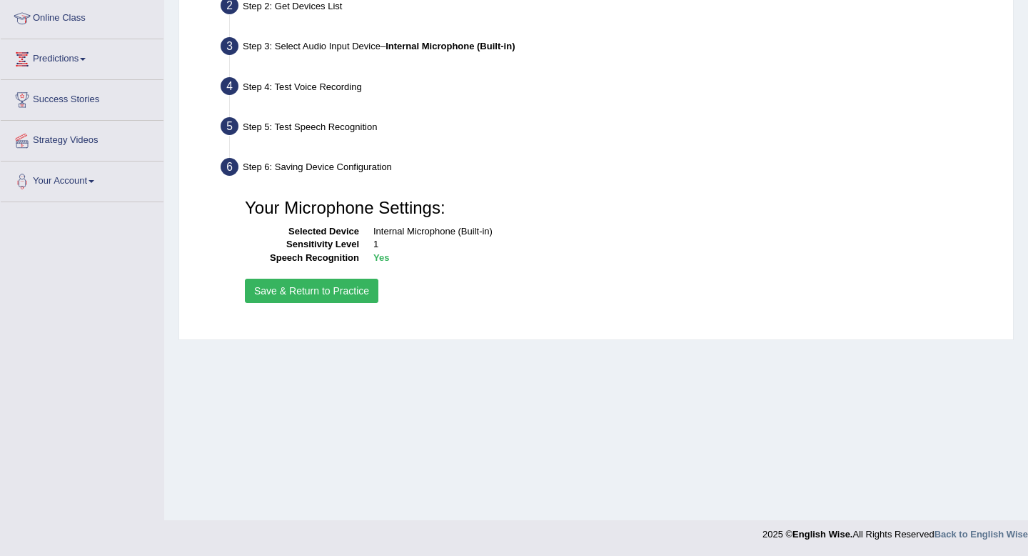
click at [302, 291] on button "Save & Return to Practice" at bounding box center [312, 290] width 134 height 24
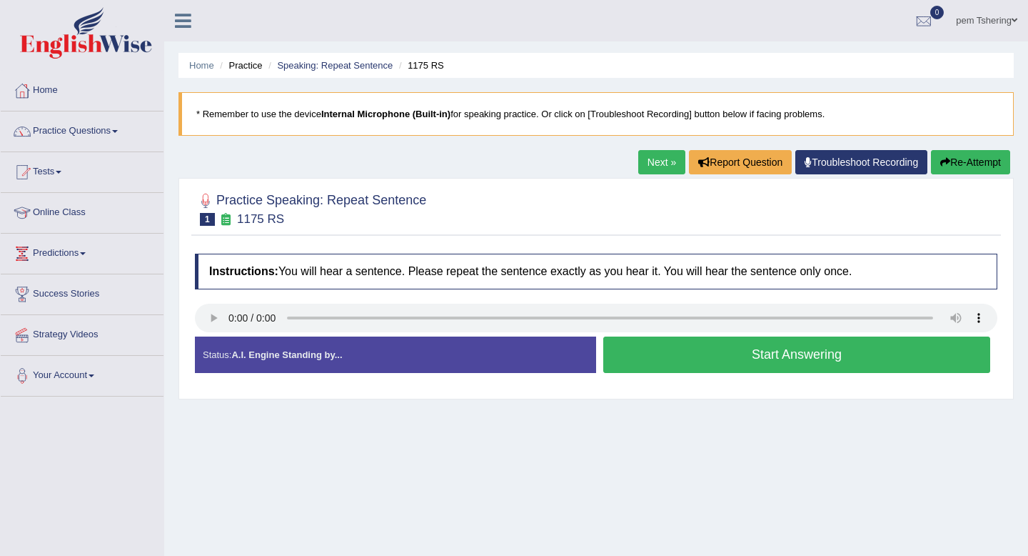
click at [673, 366] on button "Start Answering" at bounding box center [796, 354] width 387 height 36
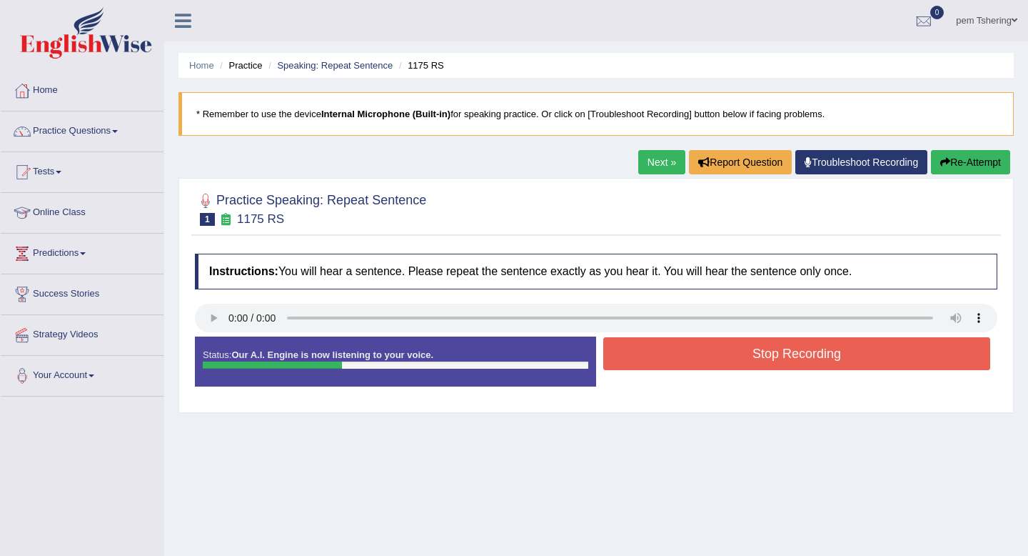
click at [673, 366] on button "Stop Recording" at bounding box center [796, 353] width 387 height 33
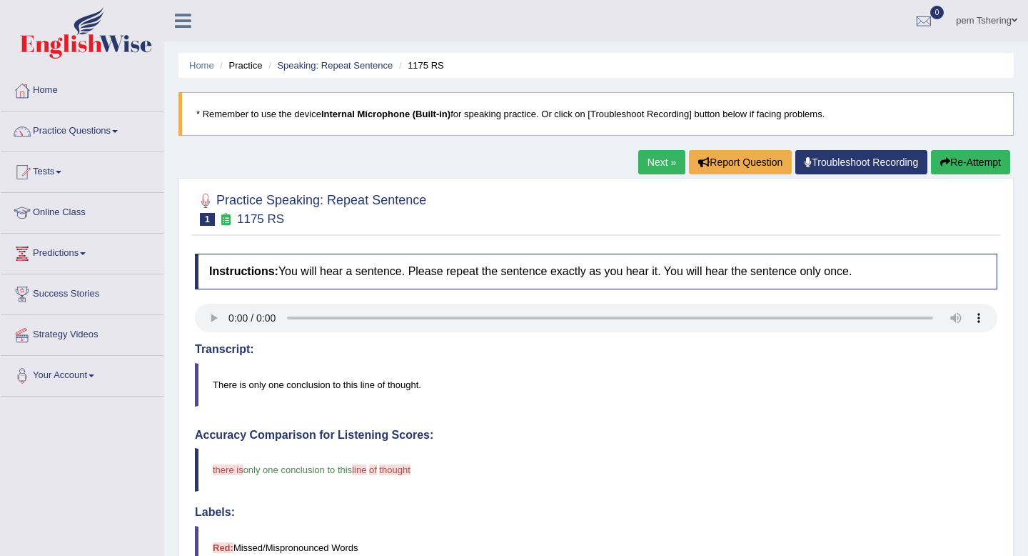
click at [662, 157] on link "Next »" at bounding box center [661, 162] width 47 height 24
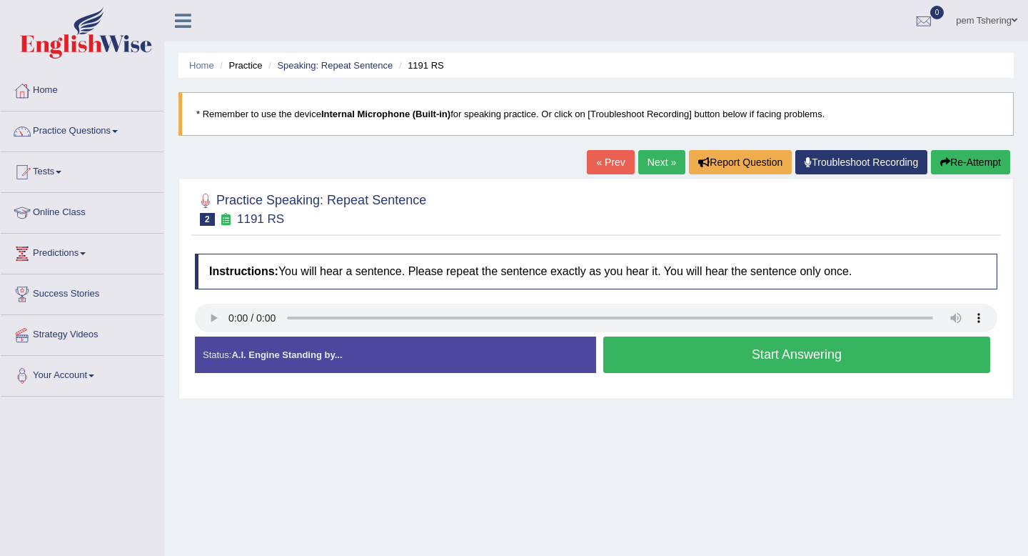
click at [707, 359] on button "Start Answering" at bounding box center [796, 354] width 387 height 36
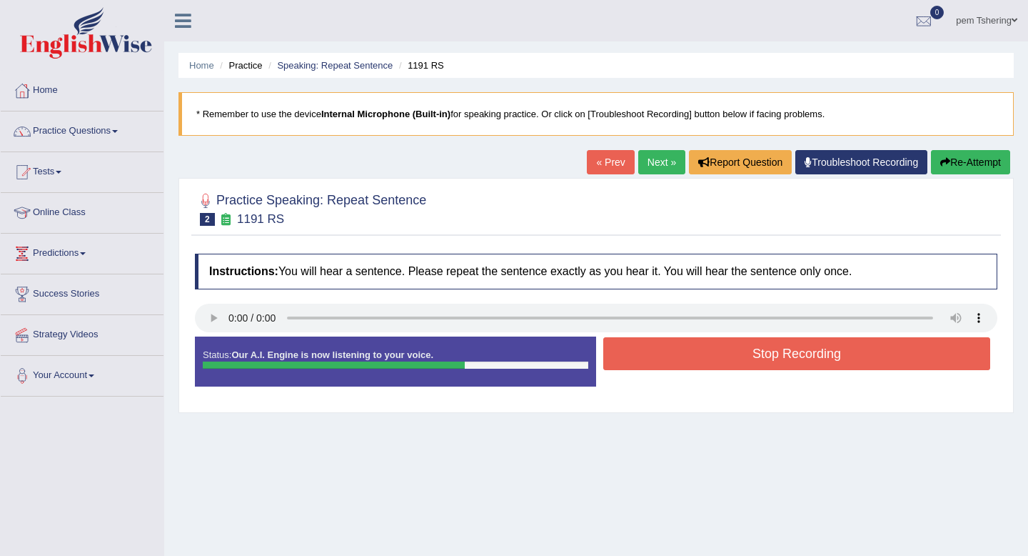
click at [751, 349] on button "Stop Recording" at bounding box center [796, 353] width 387 height 33
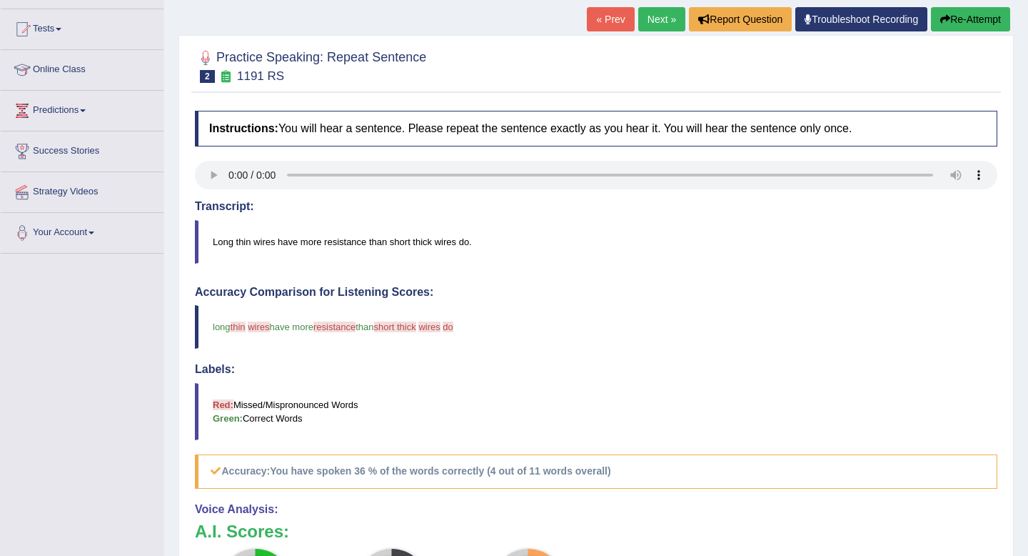
scroll to position [133, 0]
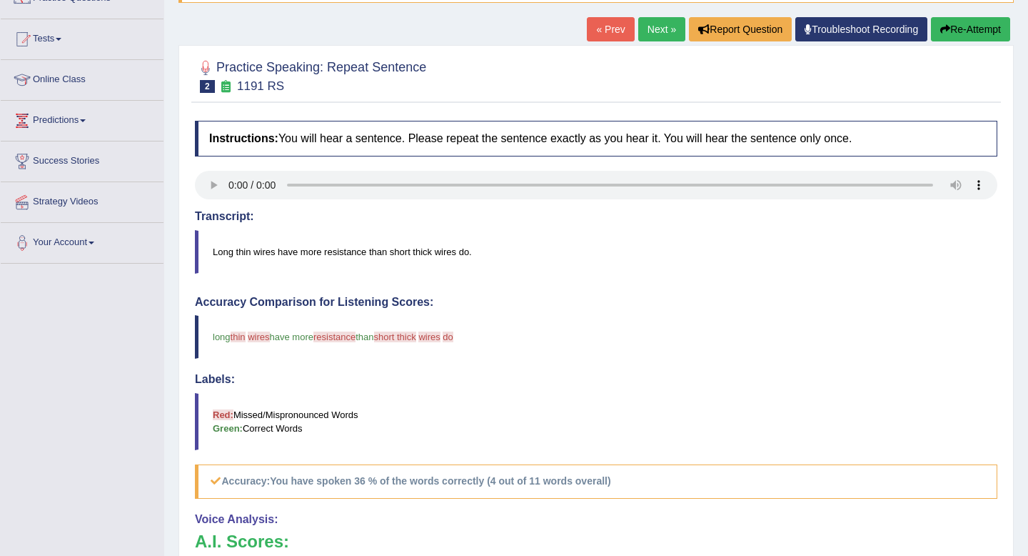
click at [986, 32] on button "Re-Attempt" at bounding box center [970, 29] width 79 height 24
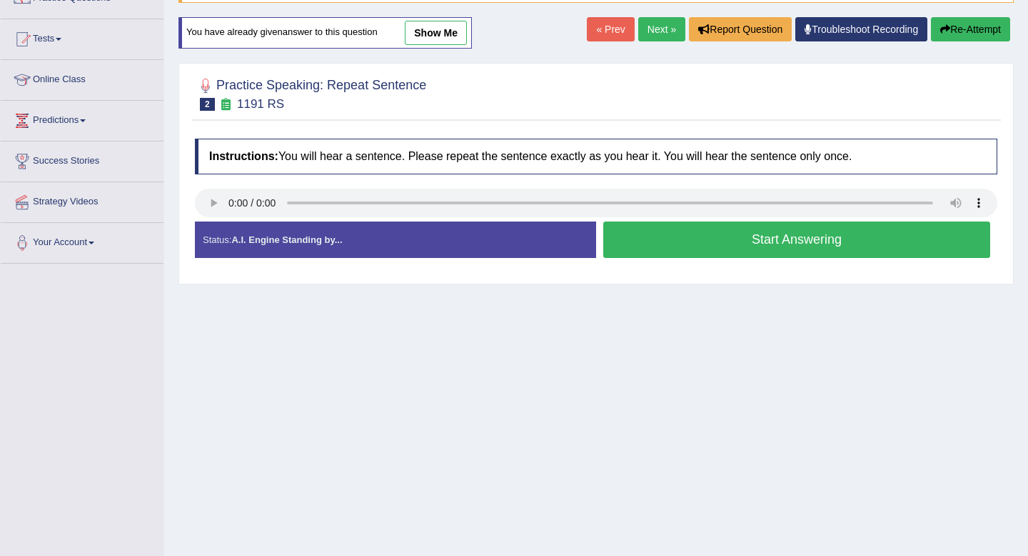
click at [693, 249] on button "Start Answering" at bounding box center [796, 239] width 387 height 36
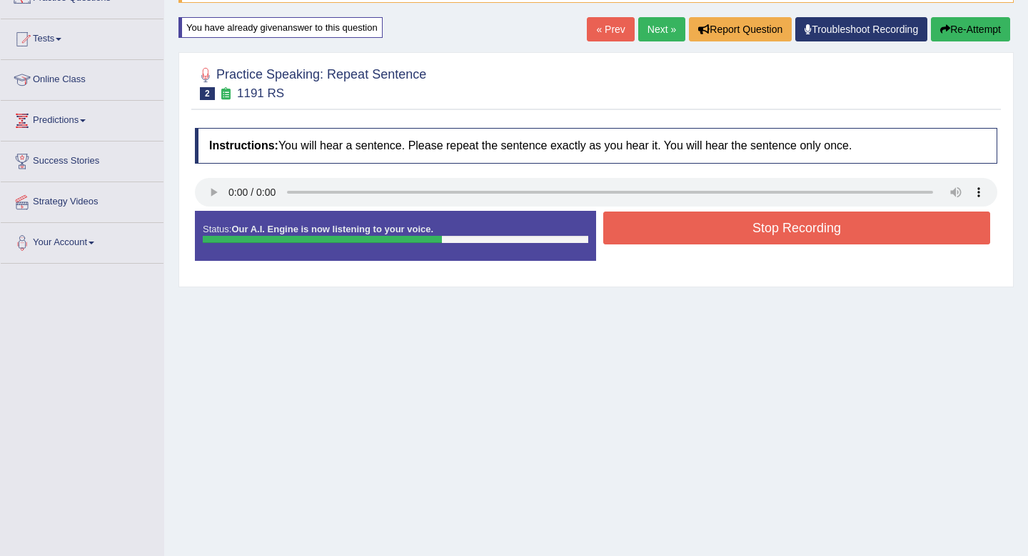
click at [693, 249] on div "Status: Our A.I. Engine is now listening to your voice. Start Answering Stop Re…" at bounding box center [596, 243] width 803 height 64
click at [693, 236] on button "Stop Recording" at bounding box center [796, 227] width 387 height 33
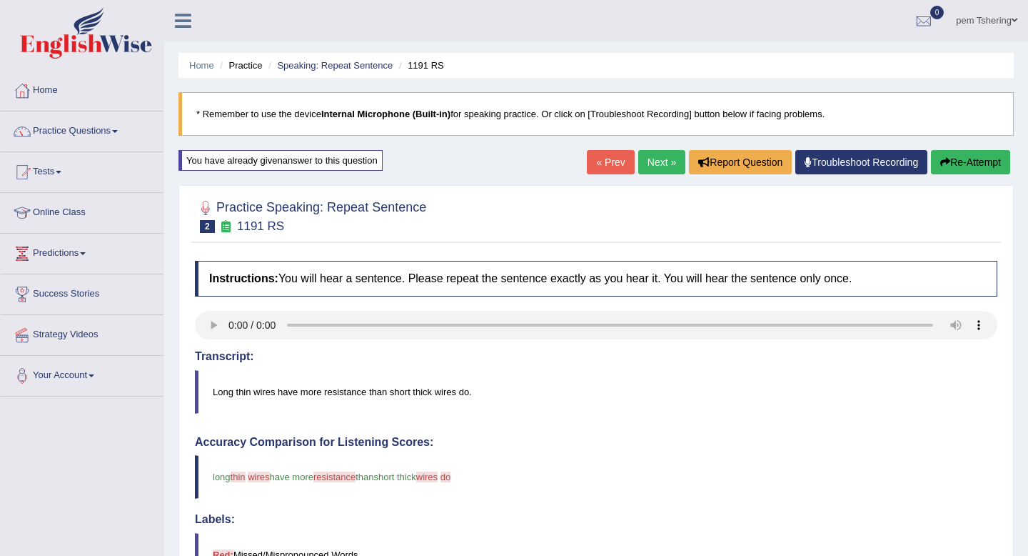
click at [956, 162] on button "Re-Attempt" at bounding box center [970, 162] width 79 height 24
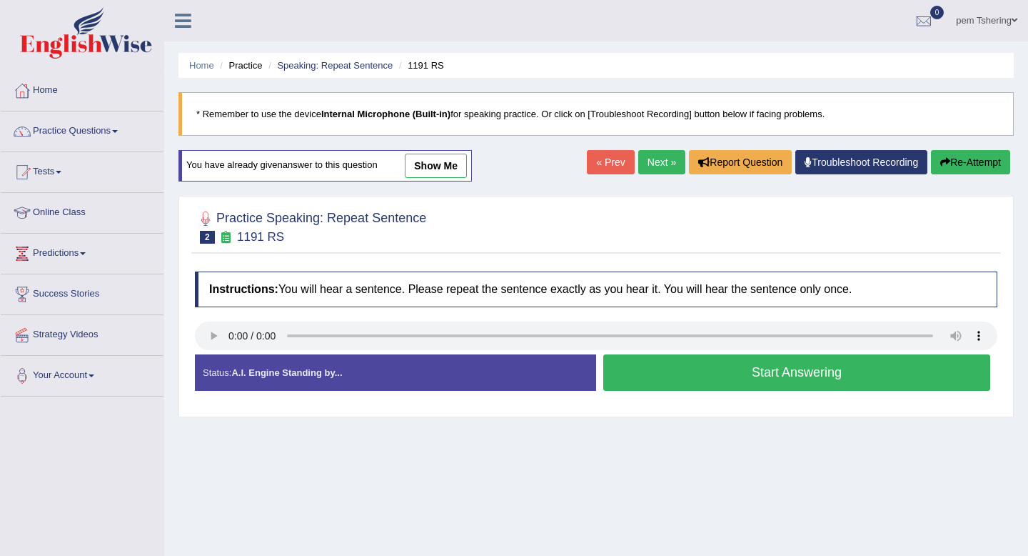
click at [736, 373] on button "Start Answering" at bounding box center [796, 372] width 387 height 36
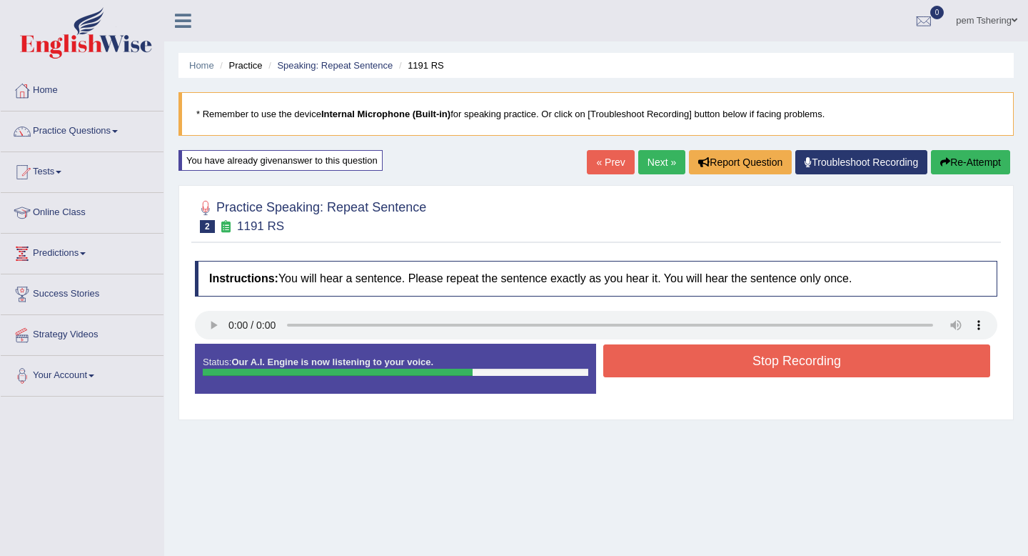
click at [739, 362] on button "Stop Recording" at bounding box center [796, 360] width 387 height 33
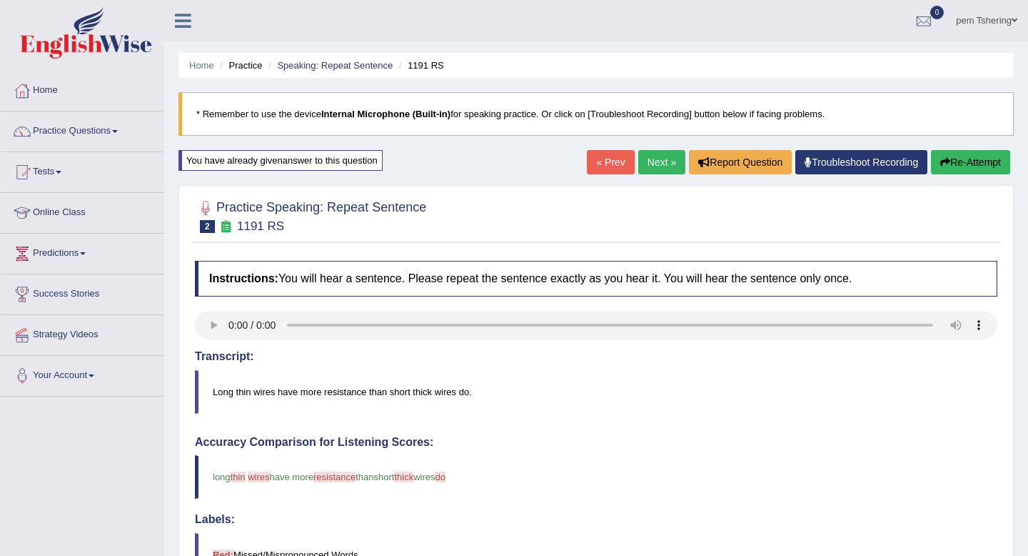
click at [951, 163] on button "Re-Attempt" at bounding box center [970, 162] width 79 height 24
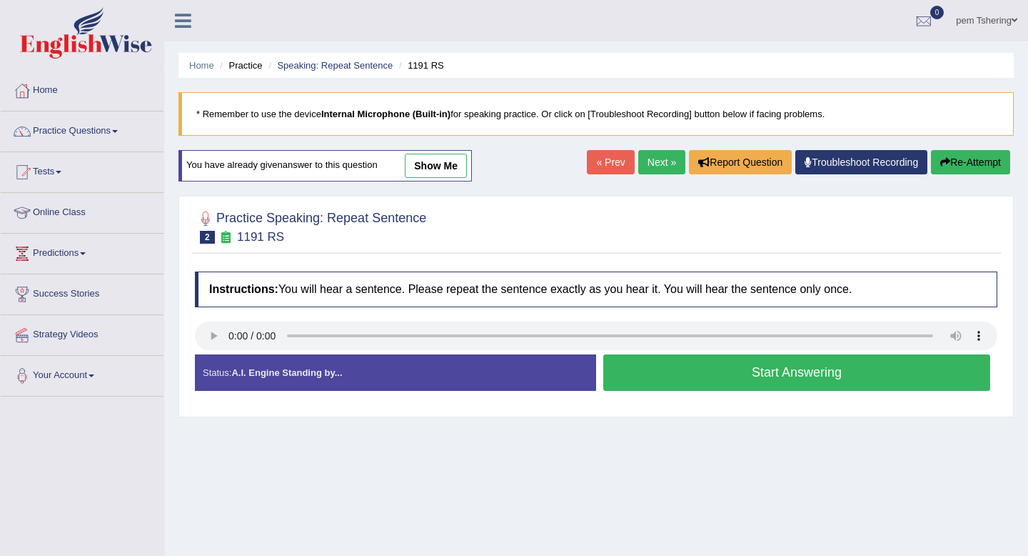
click at [692, 383] on button "Start Answering" at bounding box center [796, 372] width 387 height 36
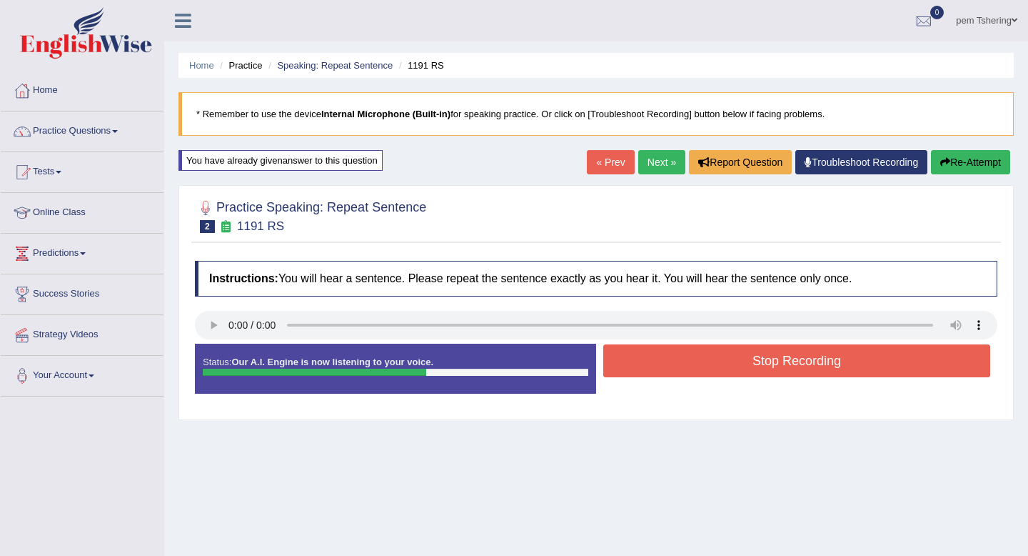
click at [698, 366] on button "Stop Recording" at bounding box center [796, 360] width 387 height 33
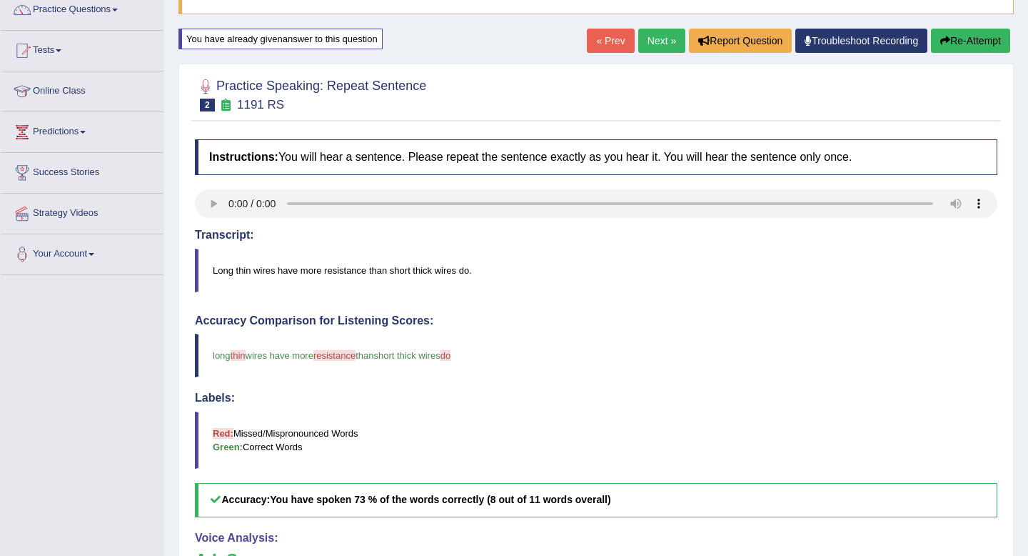
scroll to position [14, 0]
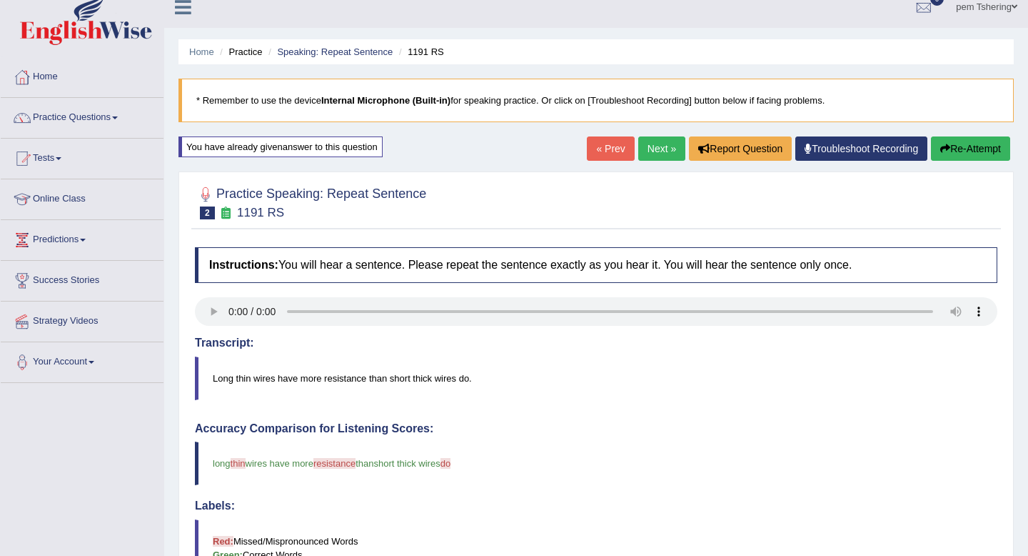
click at [970, 150] on button "Re-Attempt" at bounding box center [970, 148] width 79 height 24
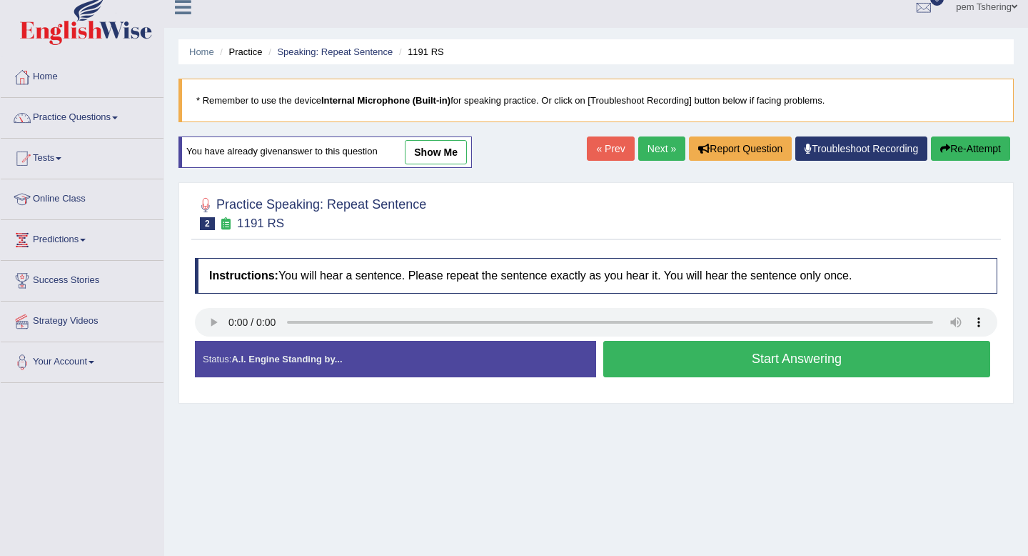
click at [702, 358] on button "Start Answering" at bounding box center [796, 359] width 387 height 36
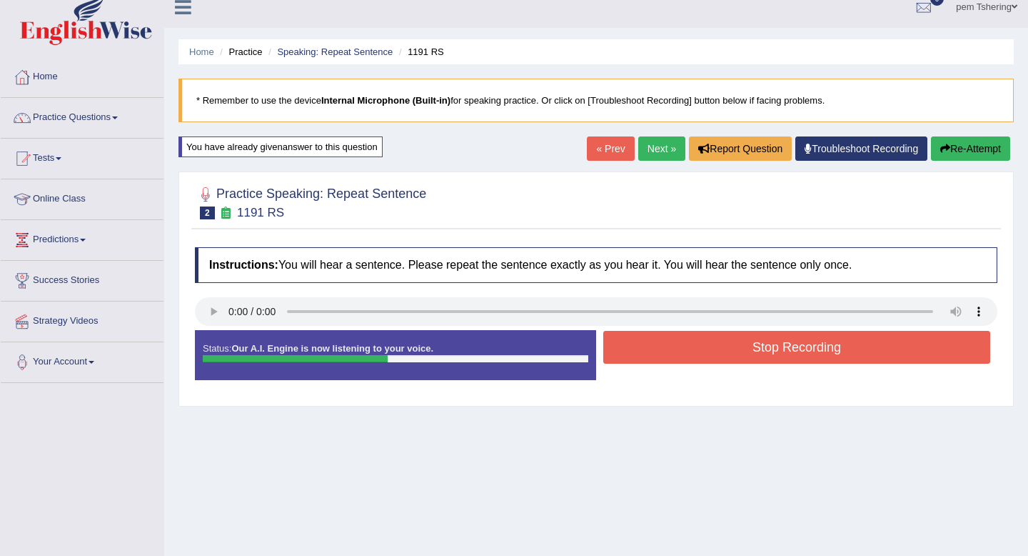
click at [719, 344] on button "Stop Recording" at bounding box center [796, 347] width 387 height 33
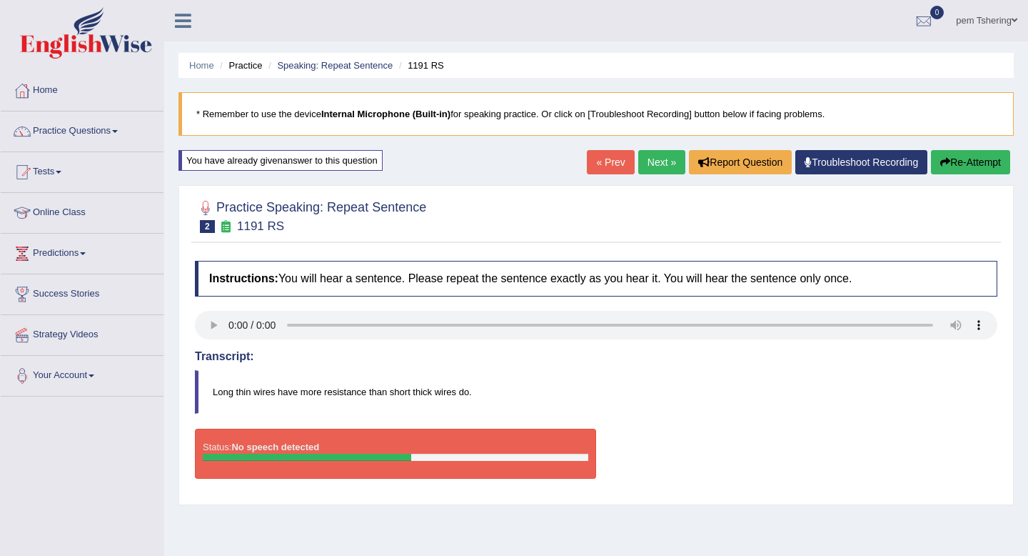
click at [940, 160] on icon "button" at bounding box center [945, 162] width 10 height 10
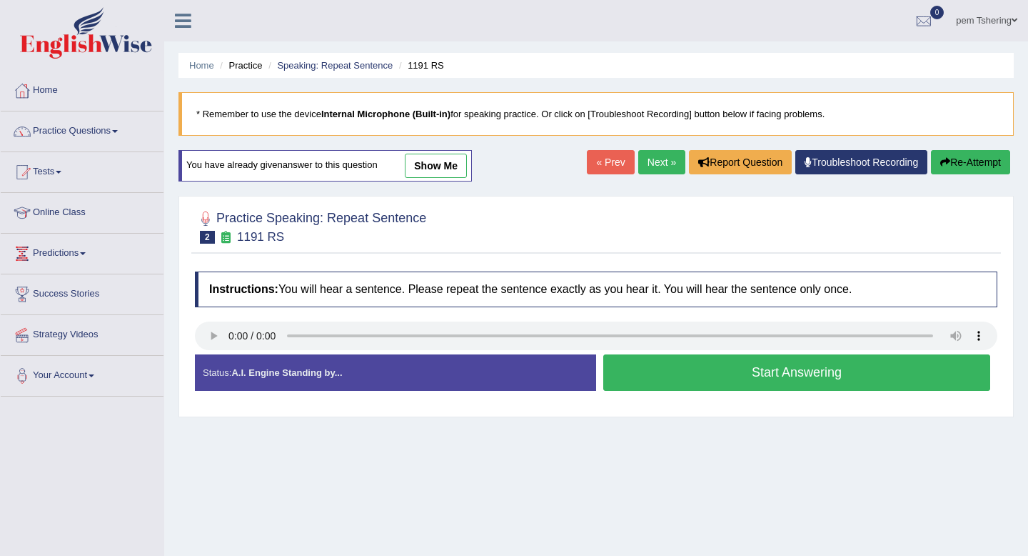
click at [700, 369] on button "Start Answering" at bounding box center [796, 372] width 387 height 36
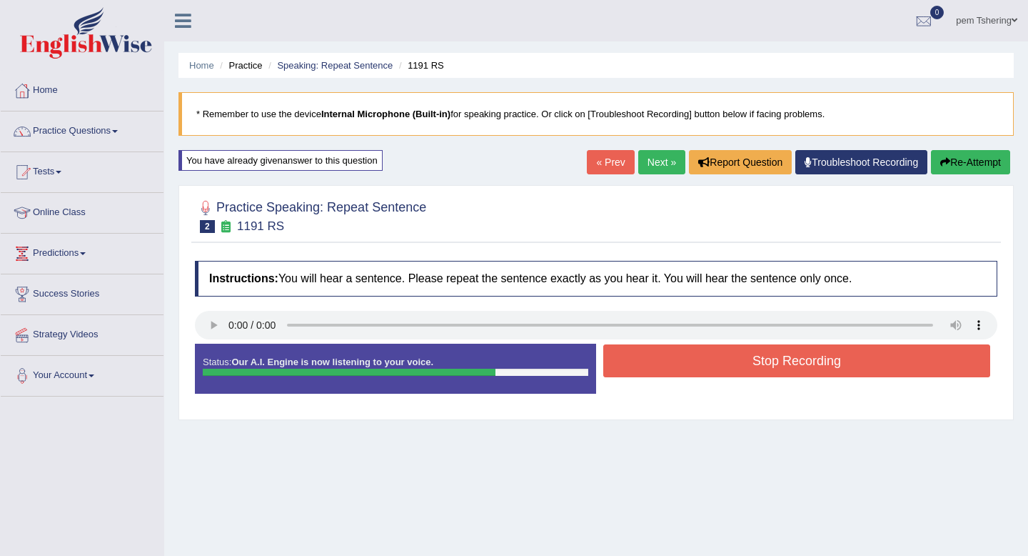
click at [693, 366] on button "Stop Recording" at bounding box center [796, 360] width 387 height 33
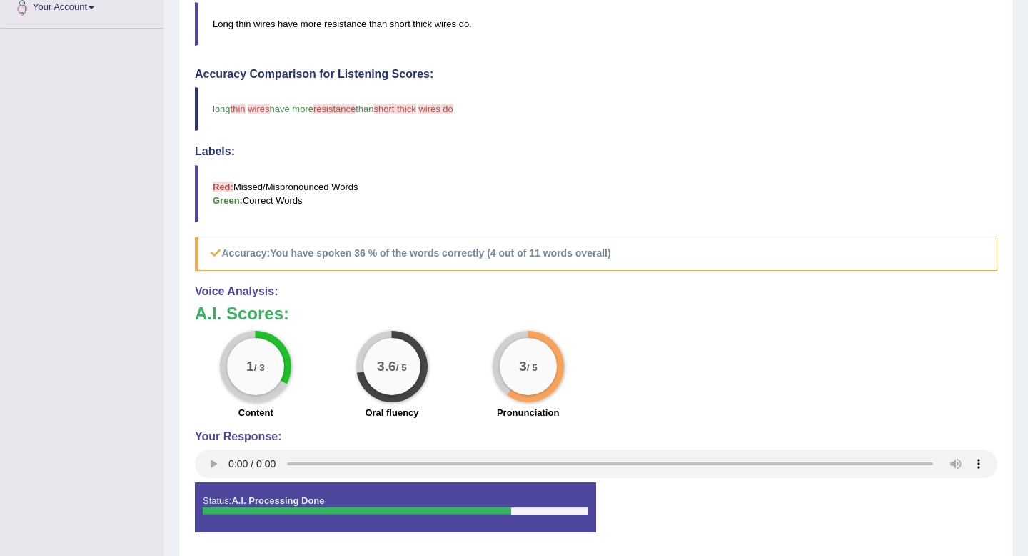
scroll to position [417, 0]
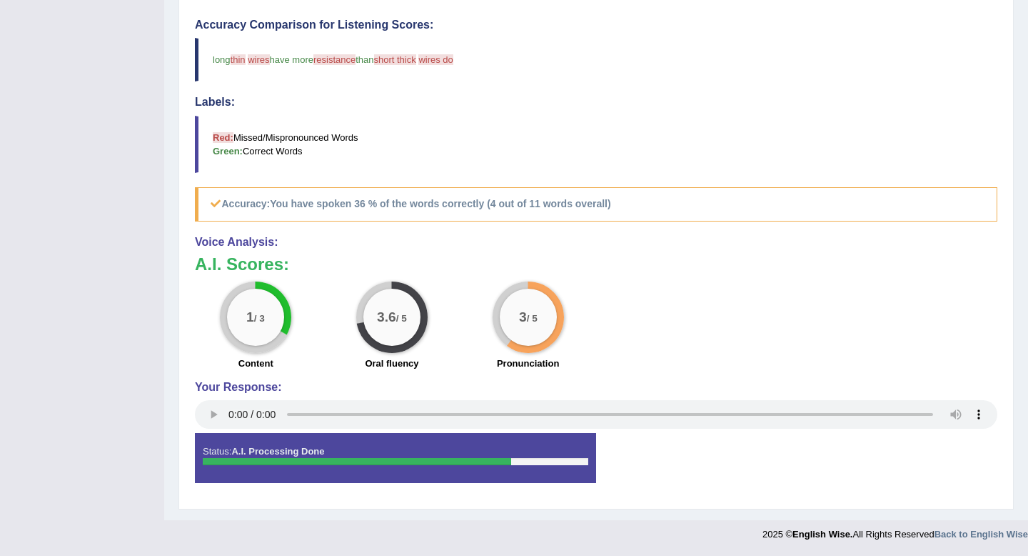
click at [799, 450] on div "Status: A.I. Processing Done Start Answering Stop Recording" at bounding box center [596, 465] width 803 height 64
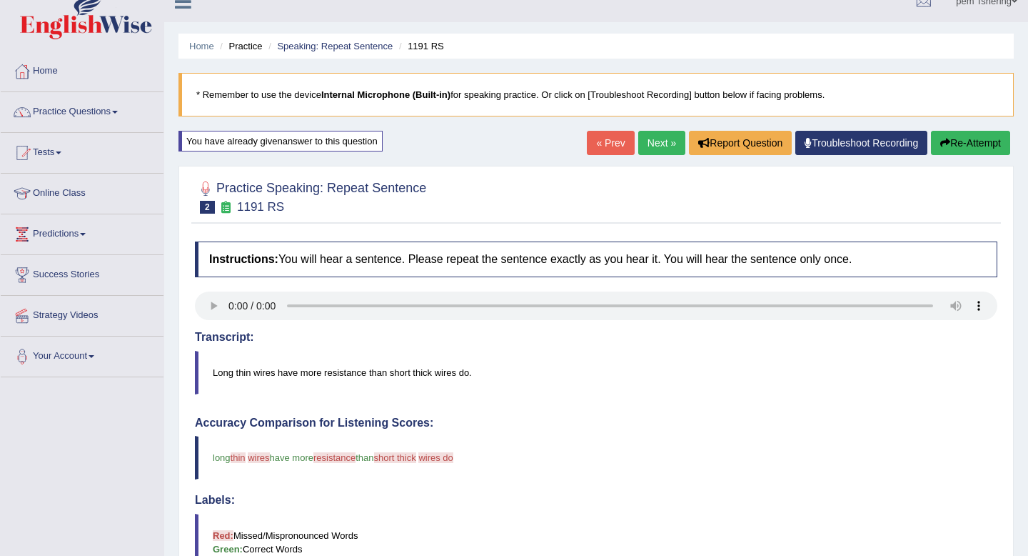
scroll to position [0, 0]
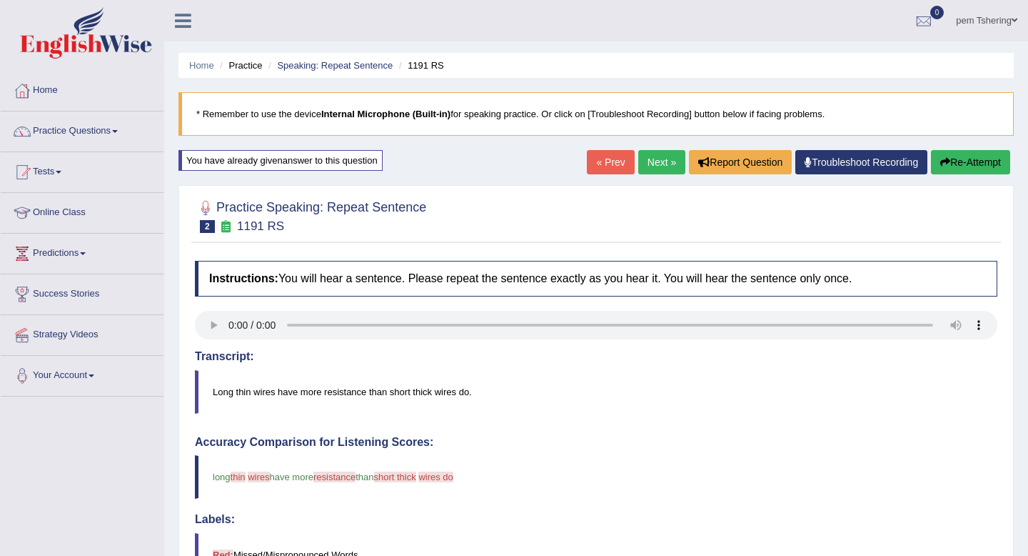
click at [967, 164] on button "Re-Attempt" at bounding box center [970, 162] width 79 height 24
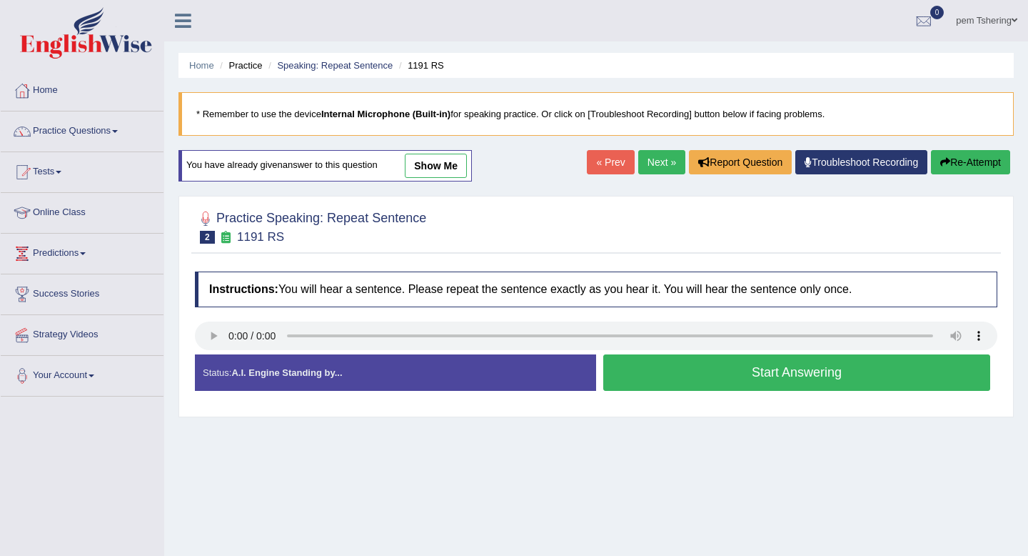
click at [759, 378] on button "Start Answering" at bounding box center [796, 372] width 387 height 36
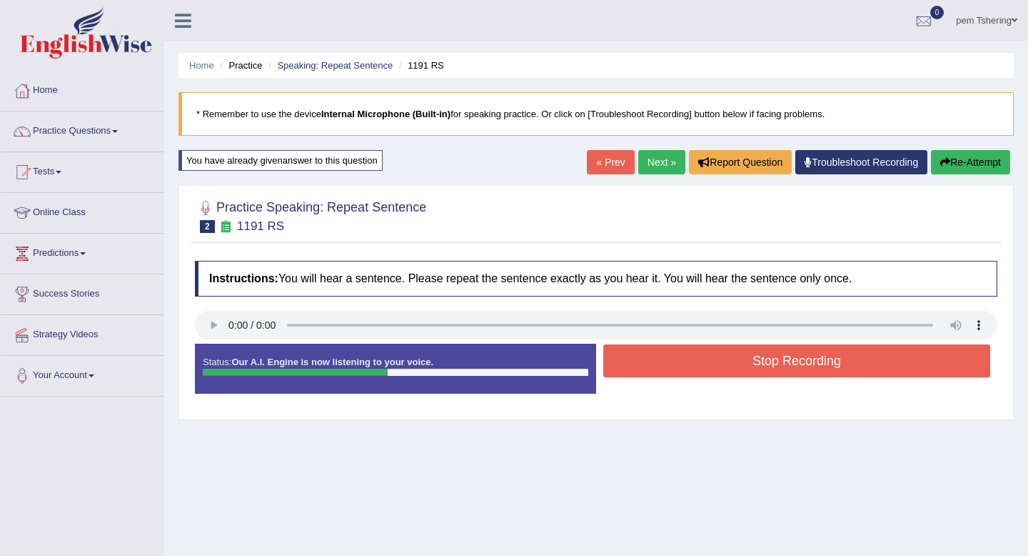
click at [765, 361] on button "Stop Recording" at bounding box center [796, 360] width 387 height 33
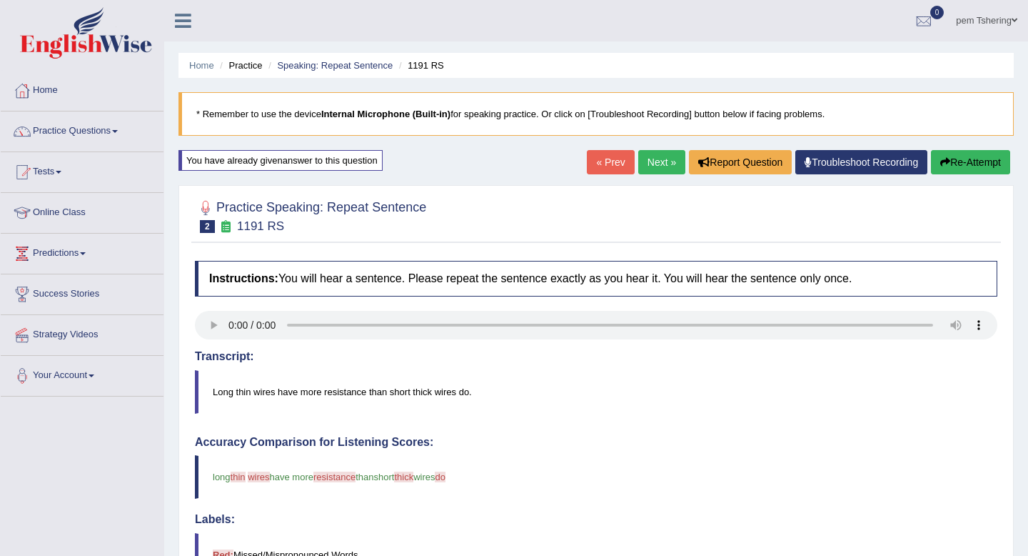
click at [982, 164] on button "Re-Attempt" at bounding box center [970, 162] width 79 height 24
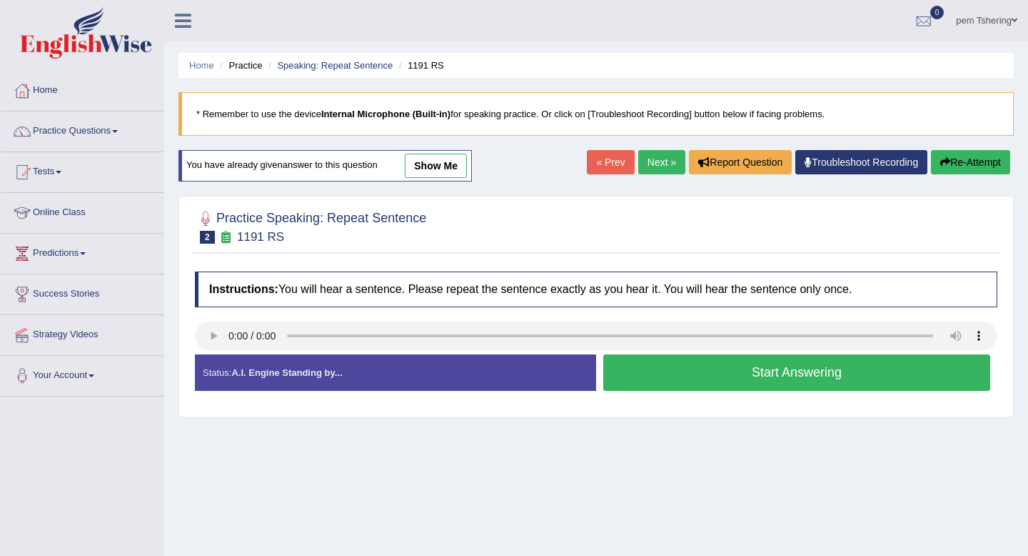
click at [693, 366] on button "Start Answering" at bounding box center [796, 372] width 387 height 36
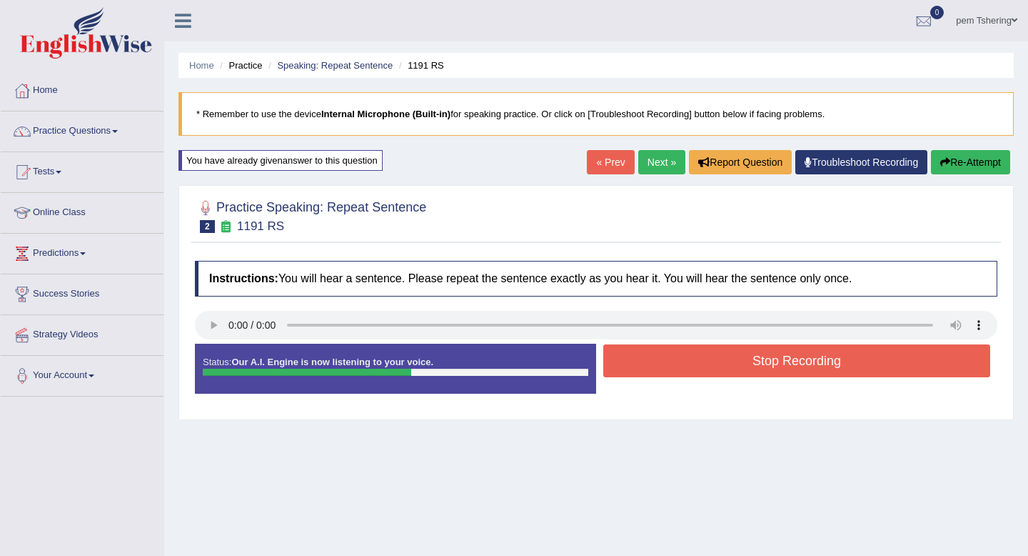
click at [693, 366] on button "Stop Recording" at bounding box center [796, 360] width 387 height 33
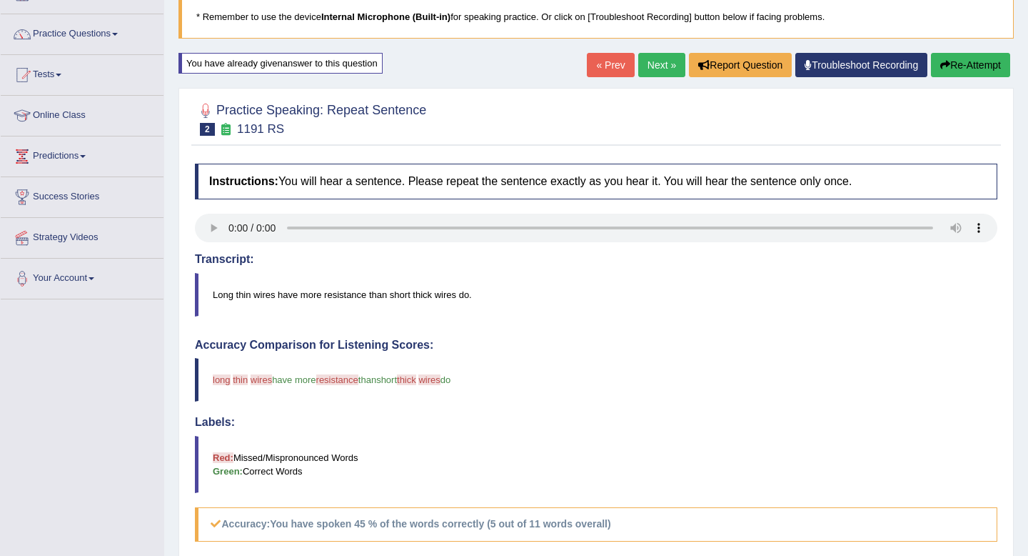
scroll to position [99, 0]
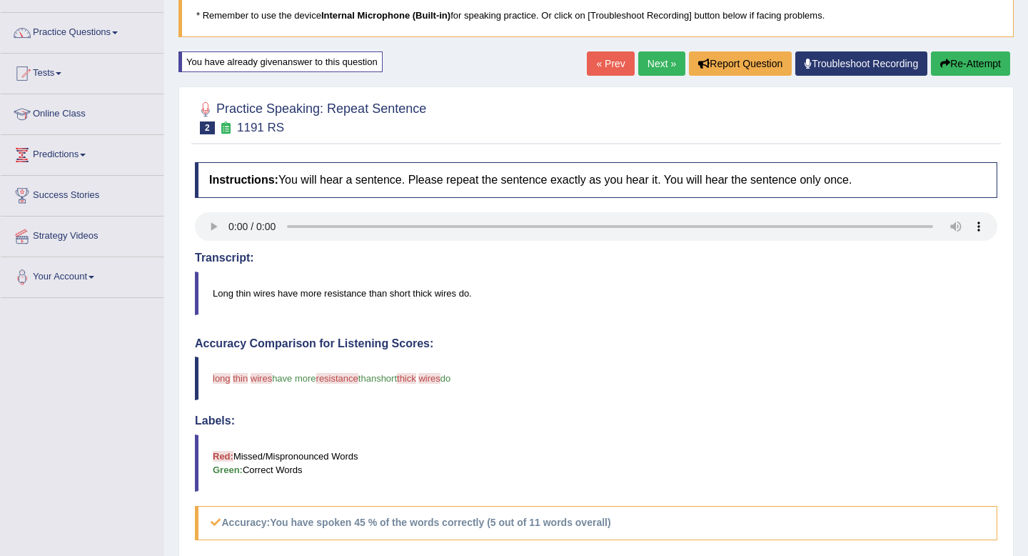
click at [653, 63] on link "Next »" at bounding box center [661, 63] width 47 height 24
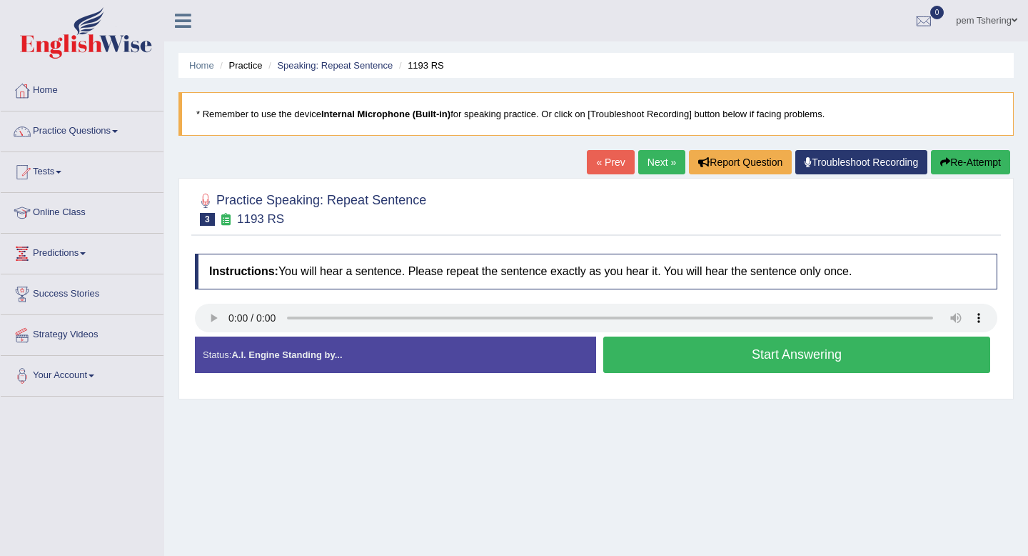
click at [713, 361] on button "Start Answering" at bounding box center [796, 354] width 387 height 36
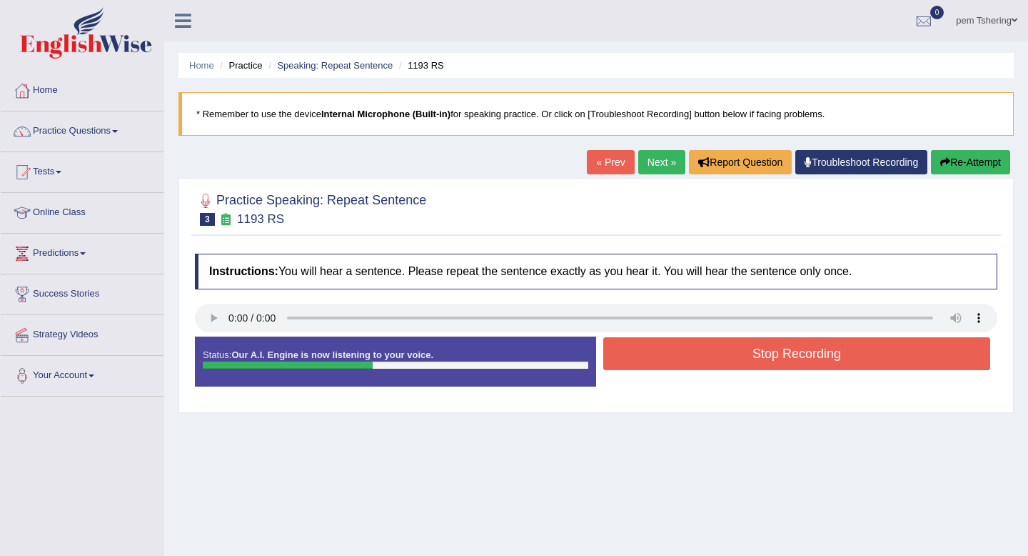
click at [713, 361] on button "Stop Recording" at bounding box center [796, 353] width 387 height 33
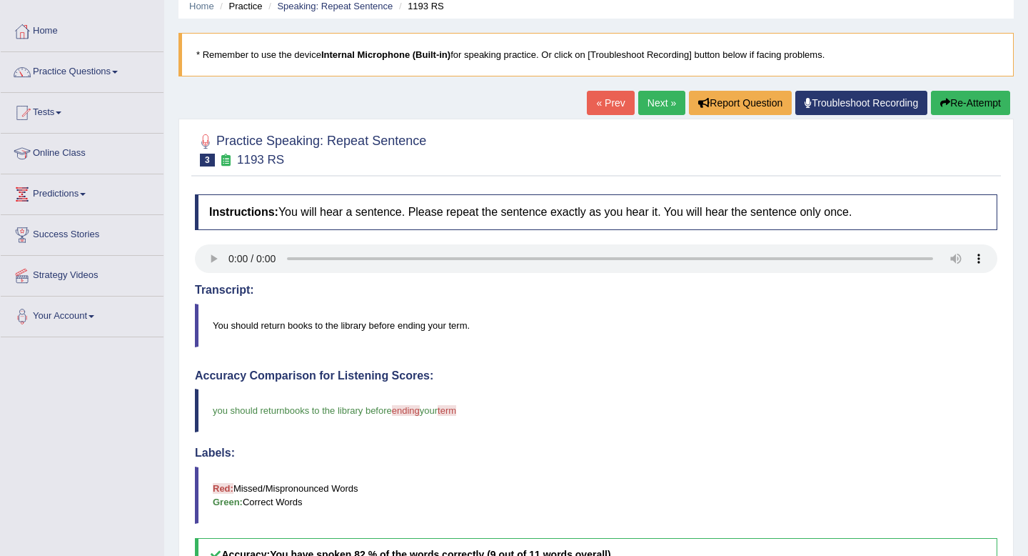
scroll to position [60, 0]
click at [953, 102] on button "Re-Attempt" at bounding box center [970, 102] width 79 height 24
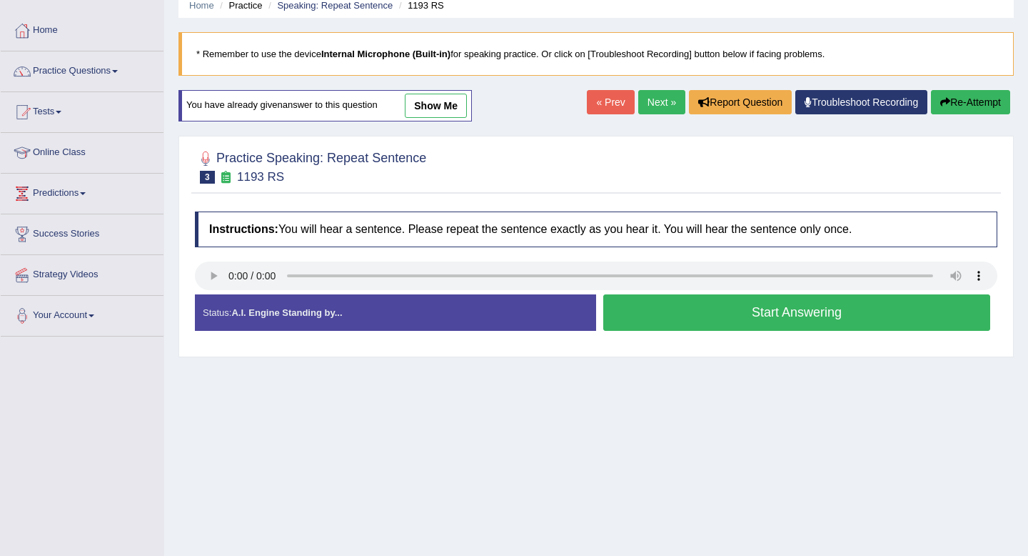
click at [700, 313] on button "Start Answering" at bounding box center [796, 312] width 387 height 36
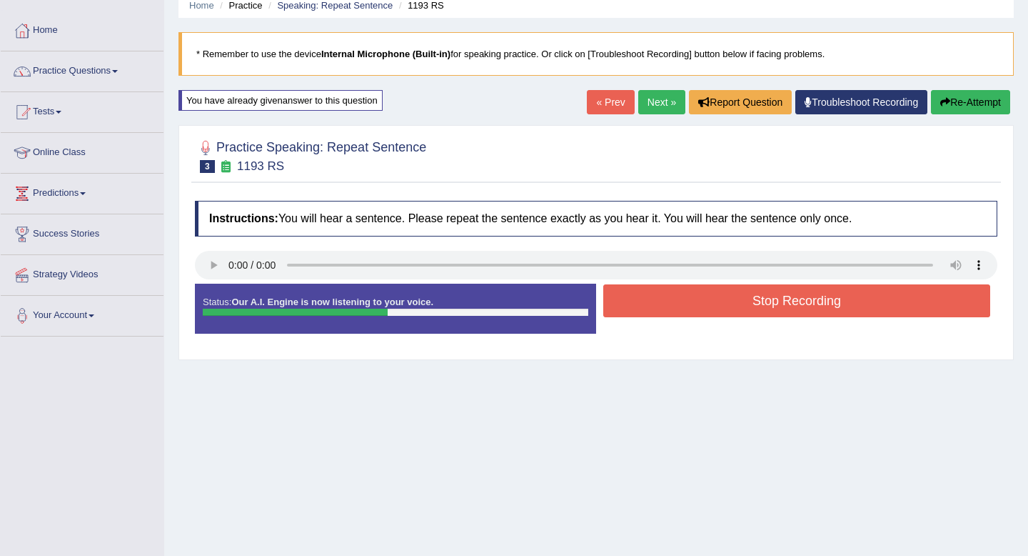
click at [700, 313] on button "Stop Recording" at bounding box center [796, 300] width 387 height 33
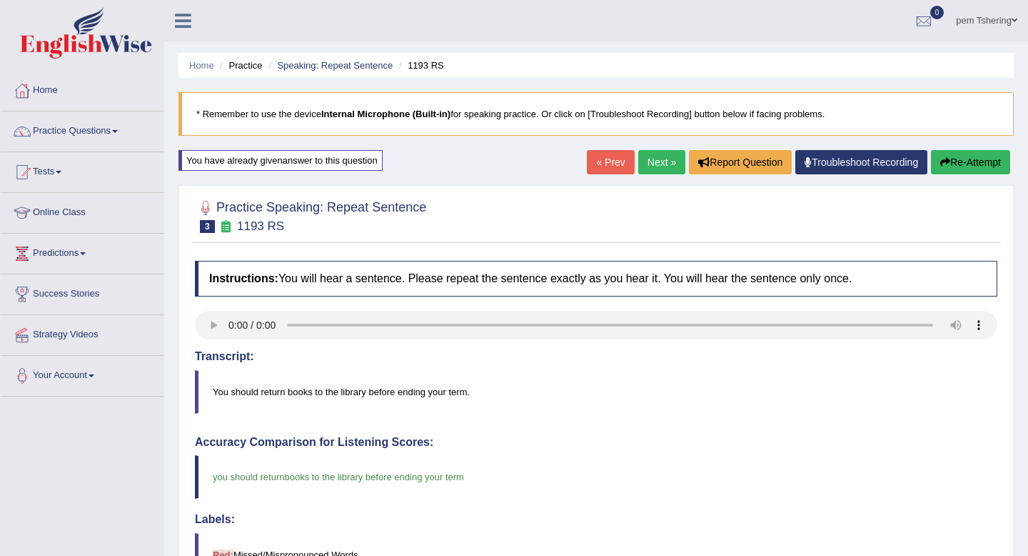
click at [954, 171] on button "Re-Attempt" at bounding box center [970, 162] width 79 height 24
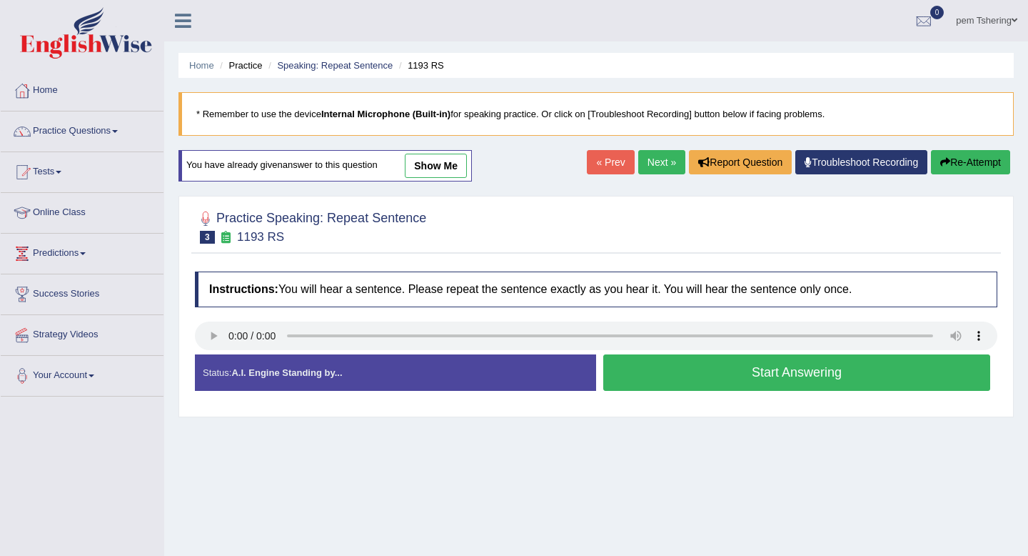
click at [745, 376] on button "Start Answering" at bounding box center [796, 372] width 387 height 36
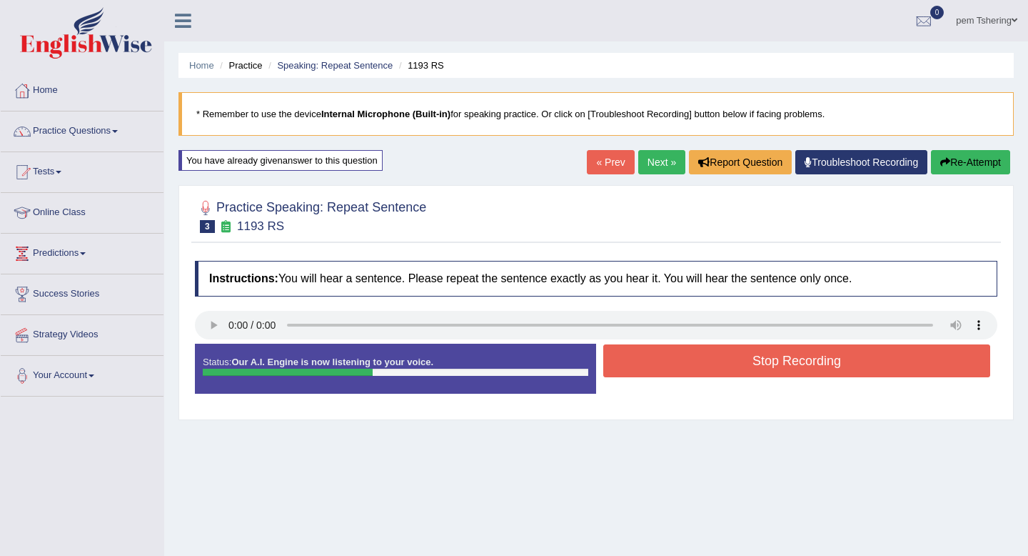
click at [745, 376] on button "Stop Recording" at bounding box center [796, 360] width 387 height 33
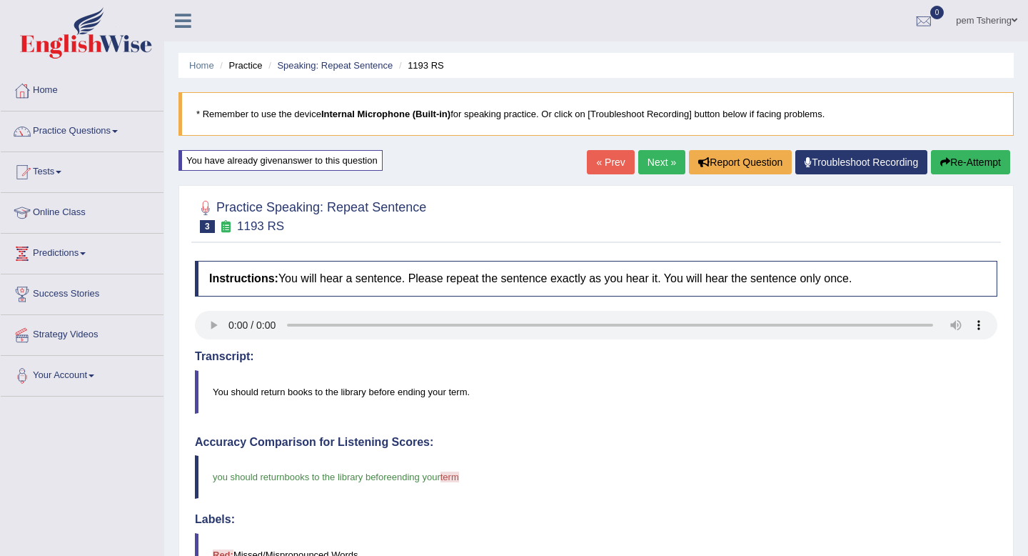
click at [956, 163] on button "Re-Attempt" at bounding box center [970, 162] width 79 height 24
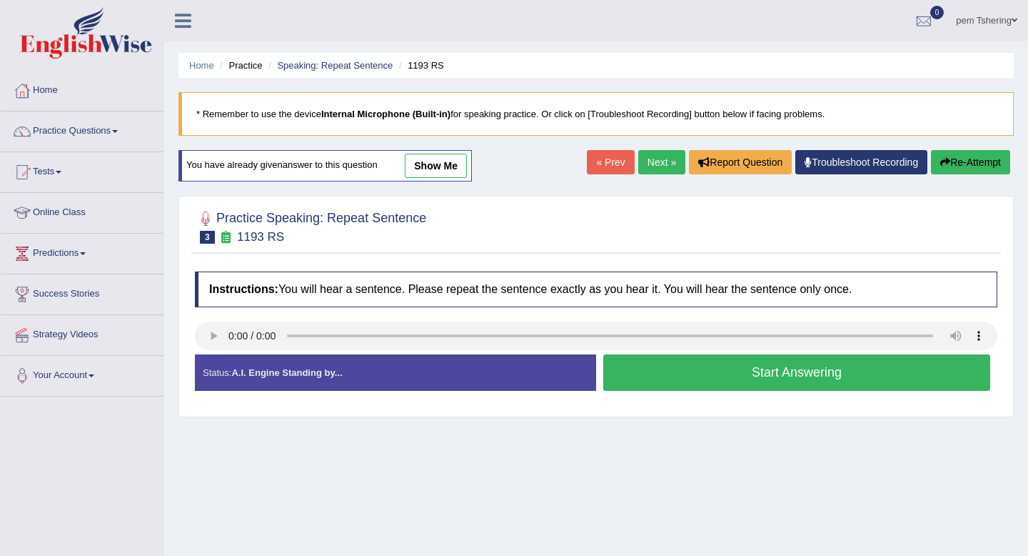
click at [762, 382] on button "Start Answering" at bounding box center [796, 372] width 387 height 36
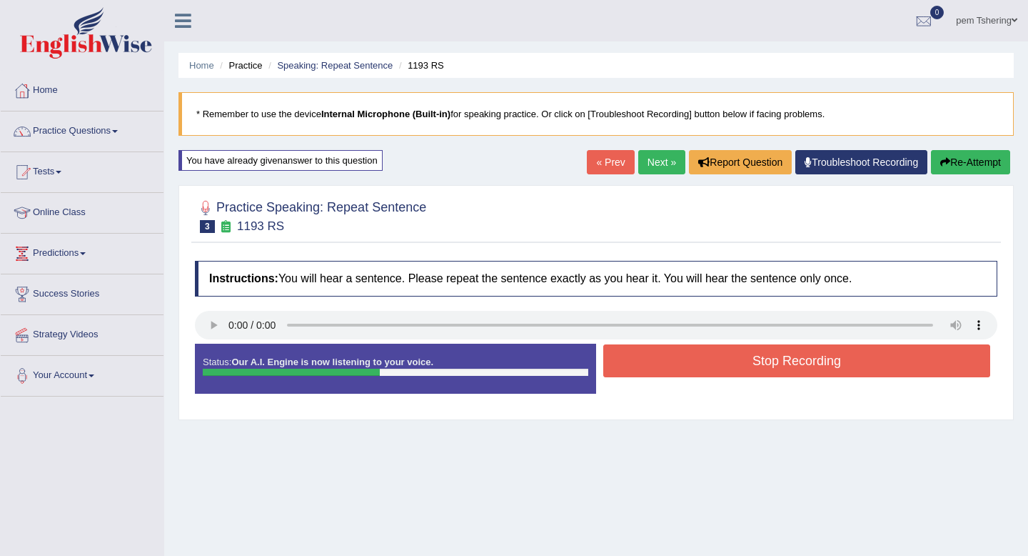
click at [762, 382] on div "Status: Our A.I. Engine is now listening to your voice. Start Answering Stop Re…" at bounding box center [596, 375] width 803 height 64
click at [758, 368] on button "Stop Recording" at bounding box center [796, 360] width 387 height 33
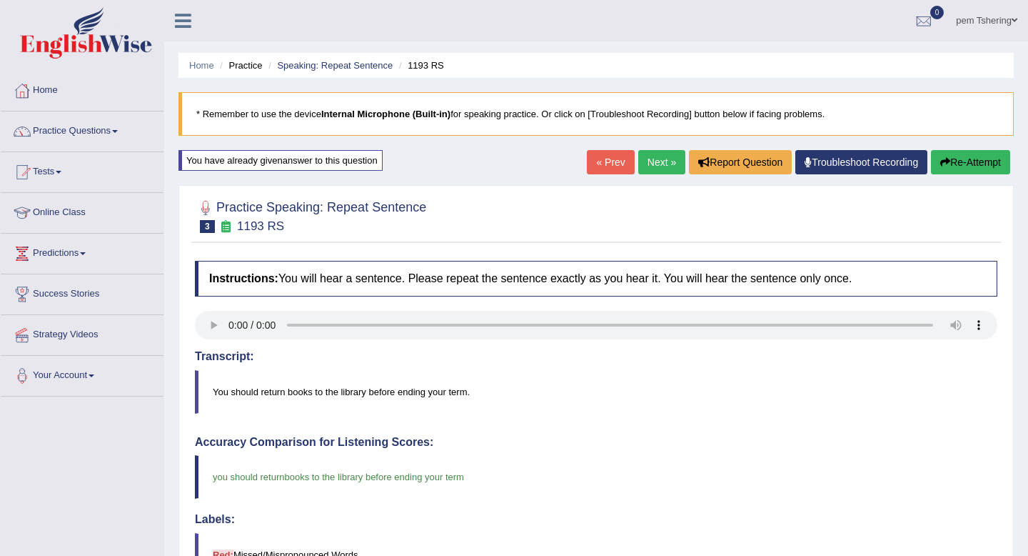
click at [961, 161] on button "Re-Attempt" at bounding box center [970, 162] width 79 height 24
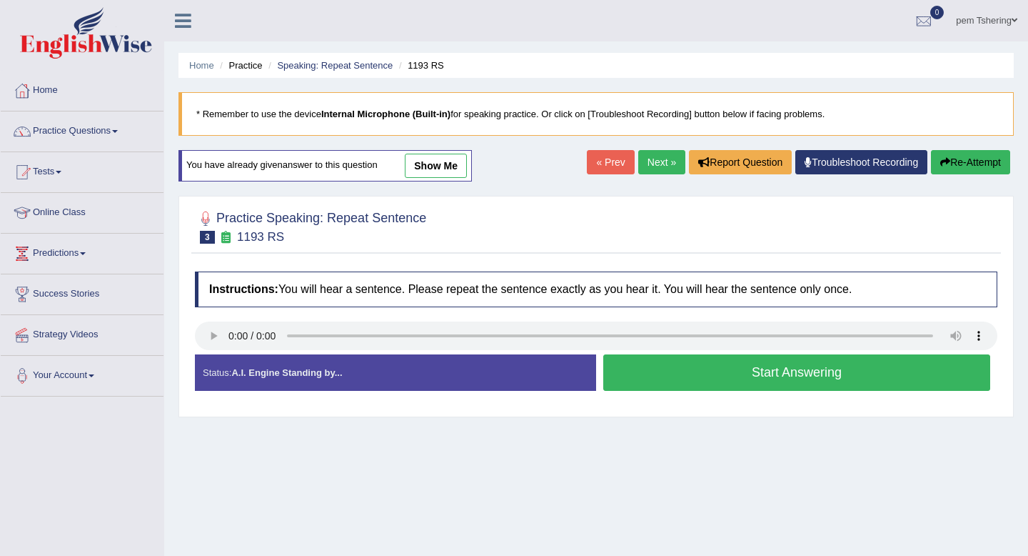
click at [726, 370] on button "Start Answering" at bounding box center [796, 372] width 387 height 36
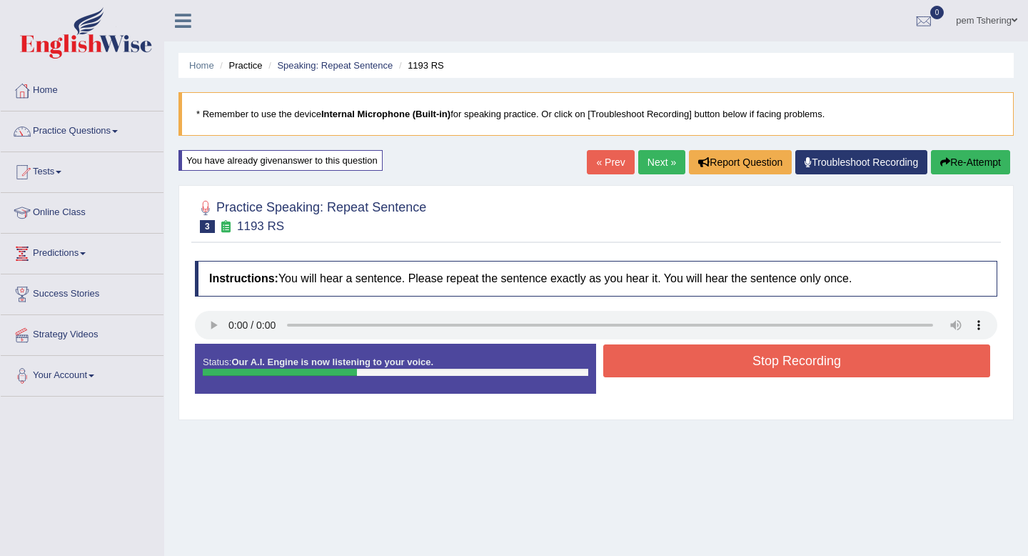
click at [725, 369] on button "Stop Recording" at bounding box center [796, 360] width 387 height 33
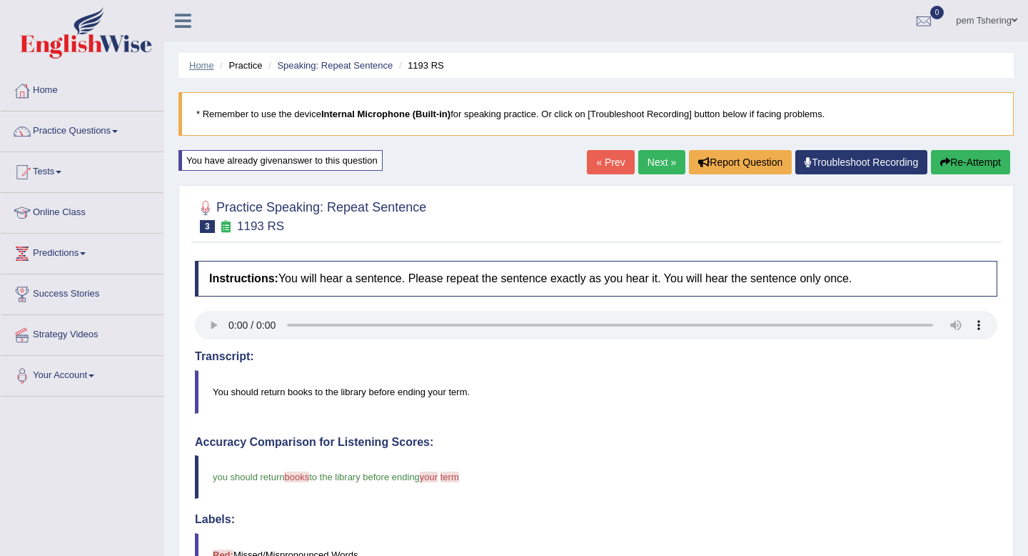
click at [195, 69] on link "Home" at bounding box center [201, 65] width 25 height 11
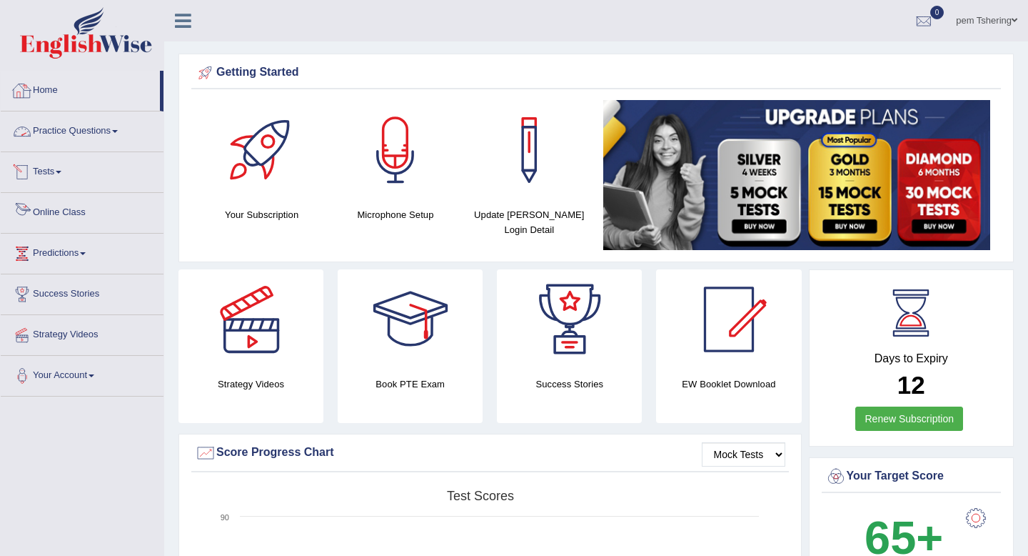
click at [73, 214] on link "Online Class" at bounding box center [82, 211] width 163 height 36
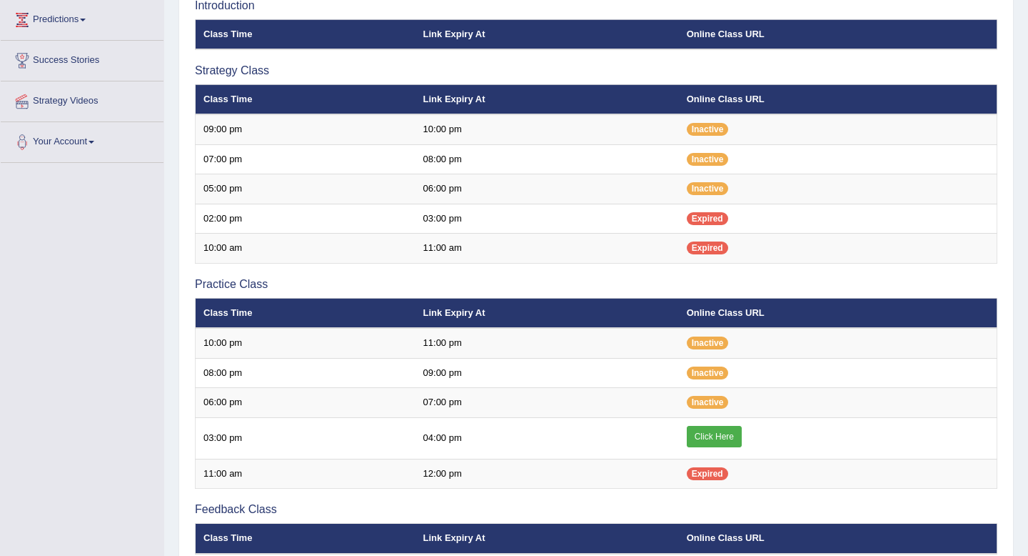
scroll to position [435, 0]
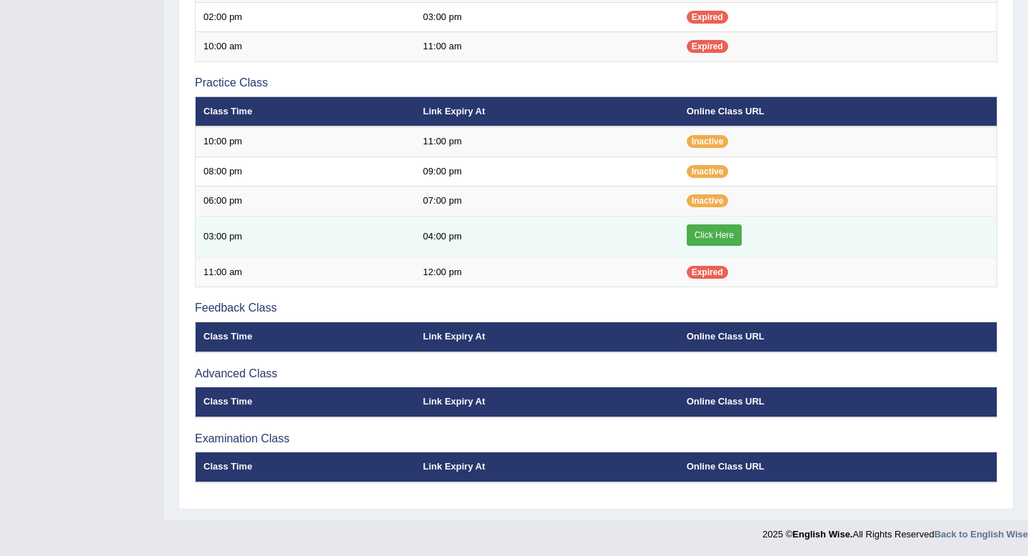
click at [730, 229] on link "Click Here" at bounding box center [714, 234] width 55 height 21
